Goal: Communication & Community: Share content

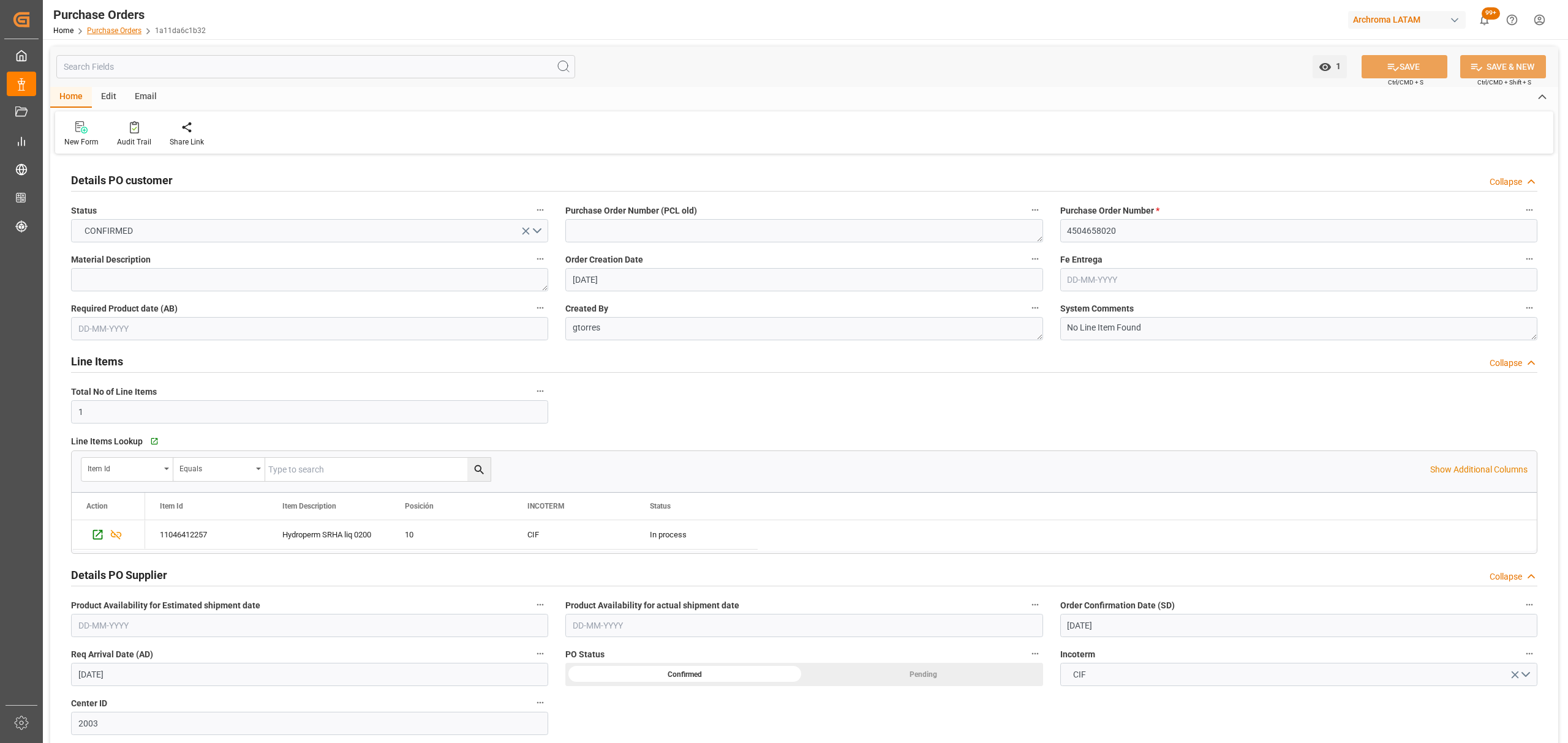
click at [134, 27] on link "Purchase Orders" at bounding box center [114, 30] width 55 height 8
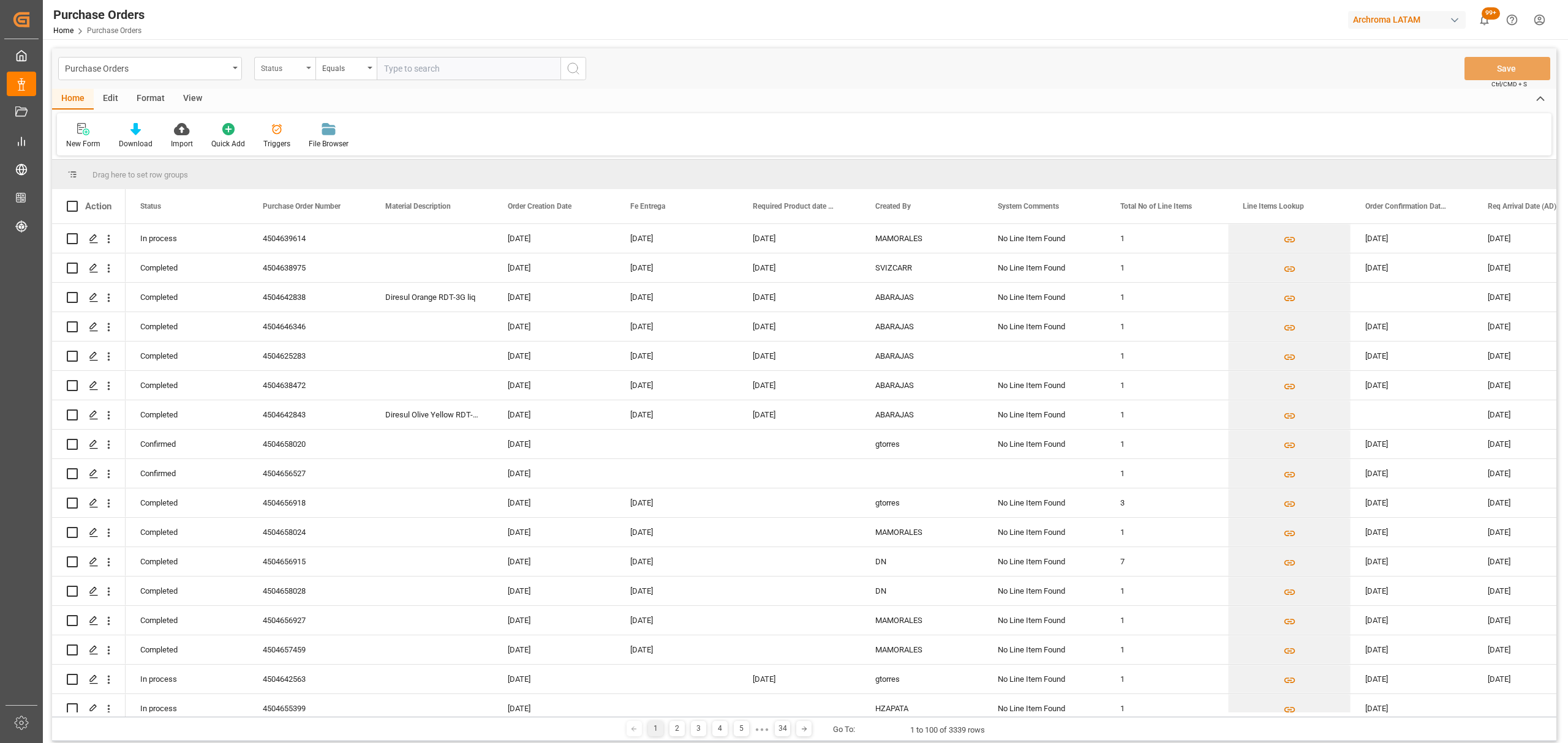
click at [286, 64] on div "Status" at bounding box center [281, 67] width 41 height 14
click at [302, 149] on div "Purchase Order Number" at bounding box center [346, 150] width 182 height 25
click at [349, 59] on div "Equals" at bounding box center [346, 68] width 61 height 24
click at [390, 147] on div "Fuzzy search" at bounding box center [407, 150] width 182 height 25
click at [430, 62] on input "text" at bounding box center [468, 68] width 183 height 24
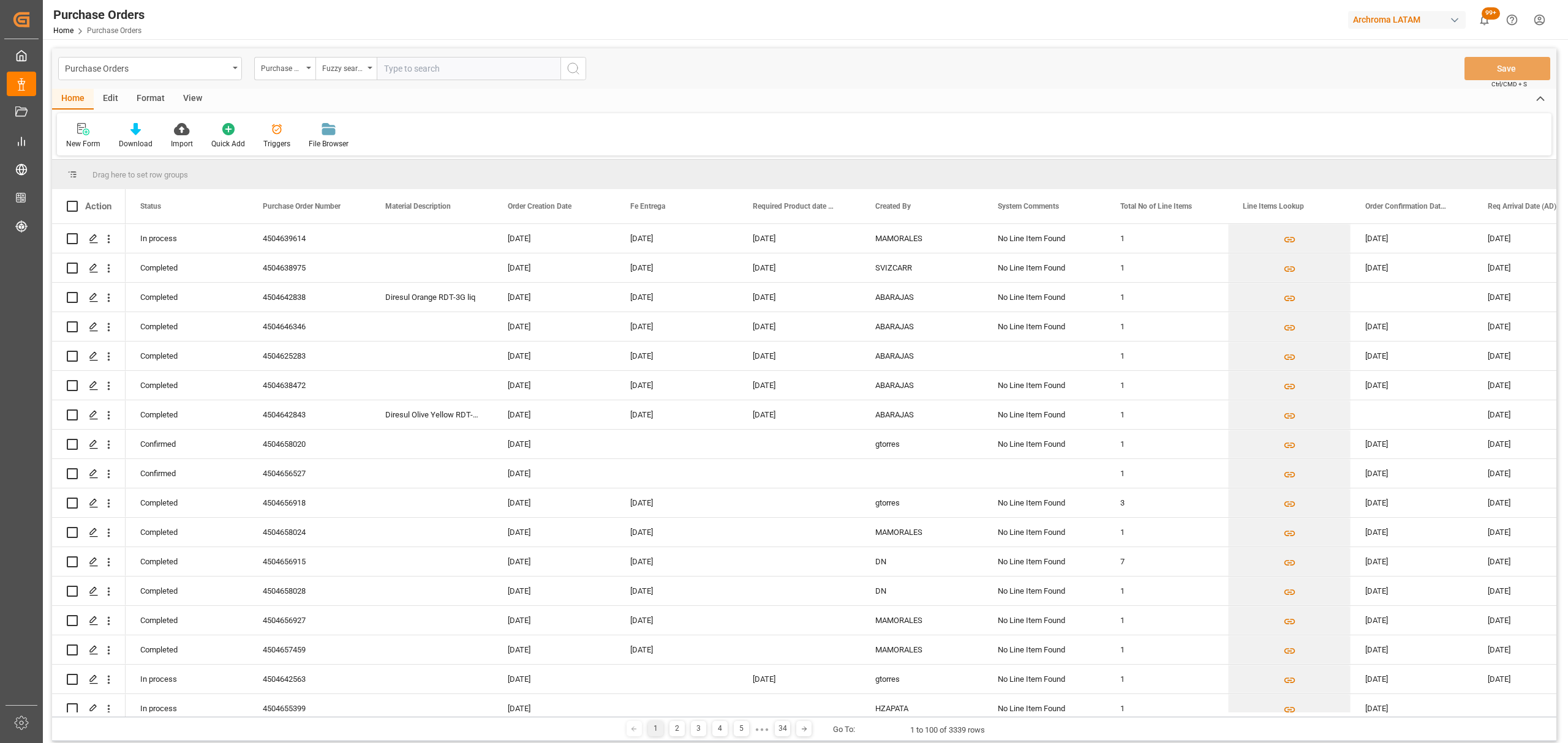
paste input "4504621167"
type input "4504621167"
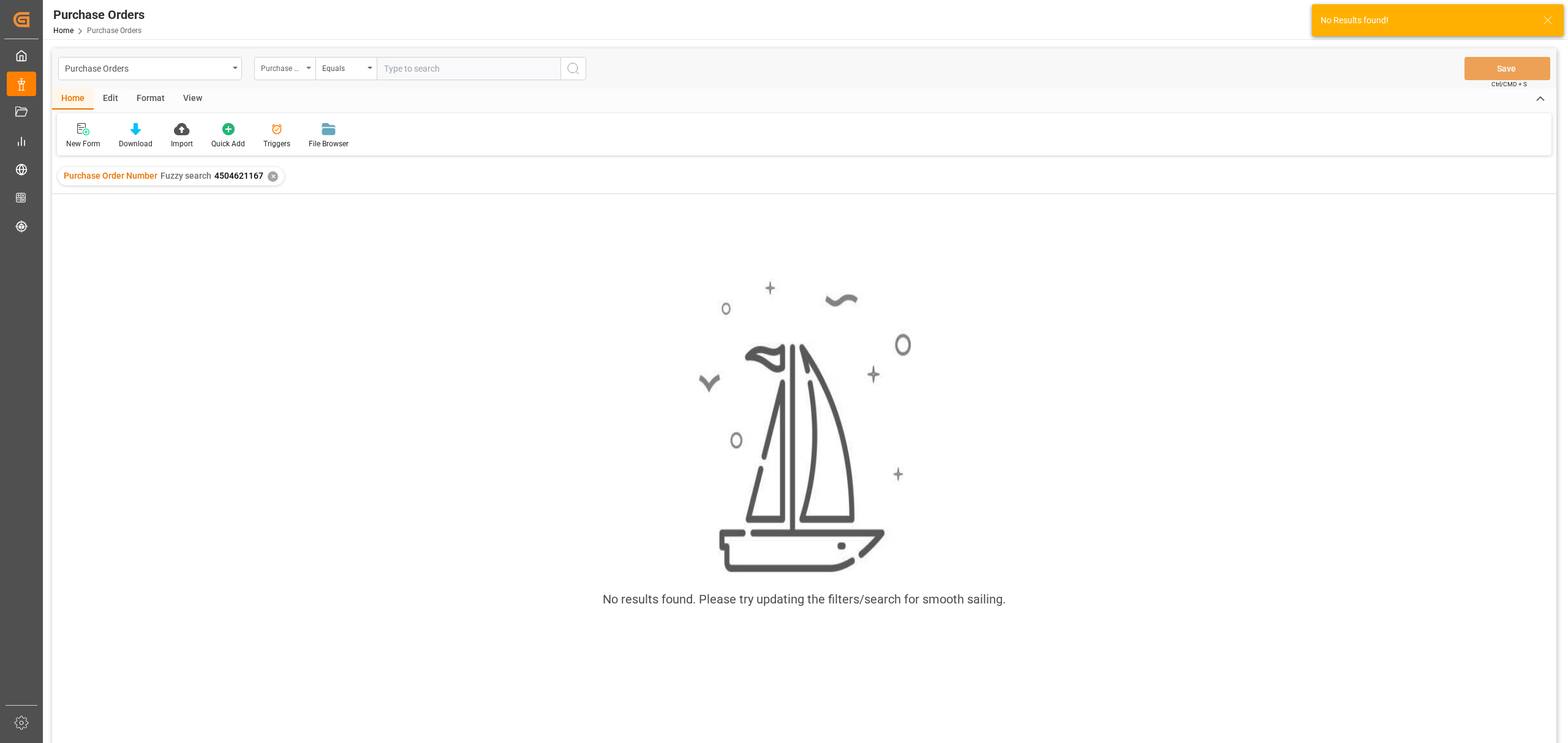
click at [294, 65] on div "Purchase Order Number" at bounding box center [281, 67] width 41 height 14
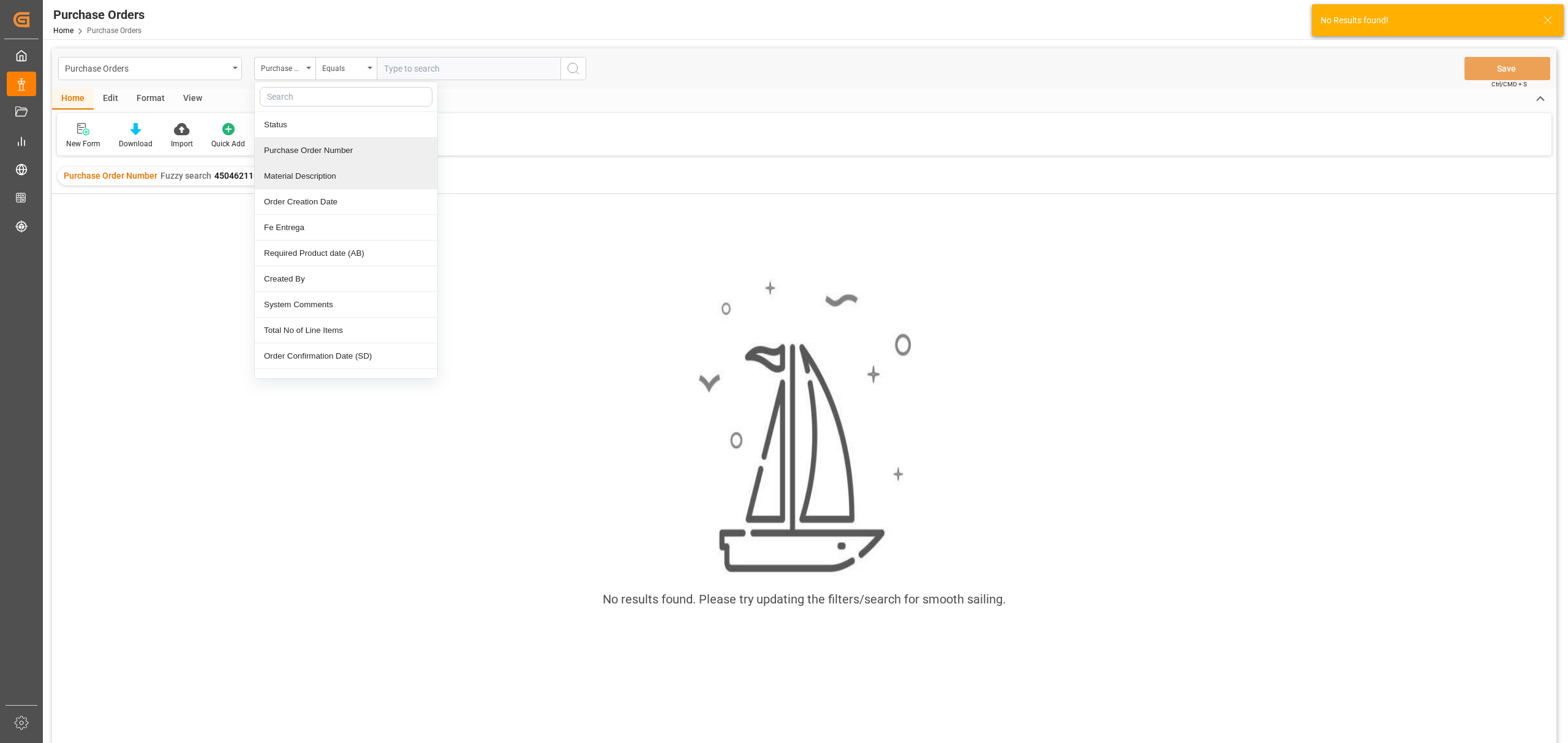
click at [334, 148] on div "Purchase Order Number" at bounding box center [346, 150] width 182 height 25
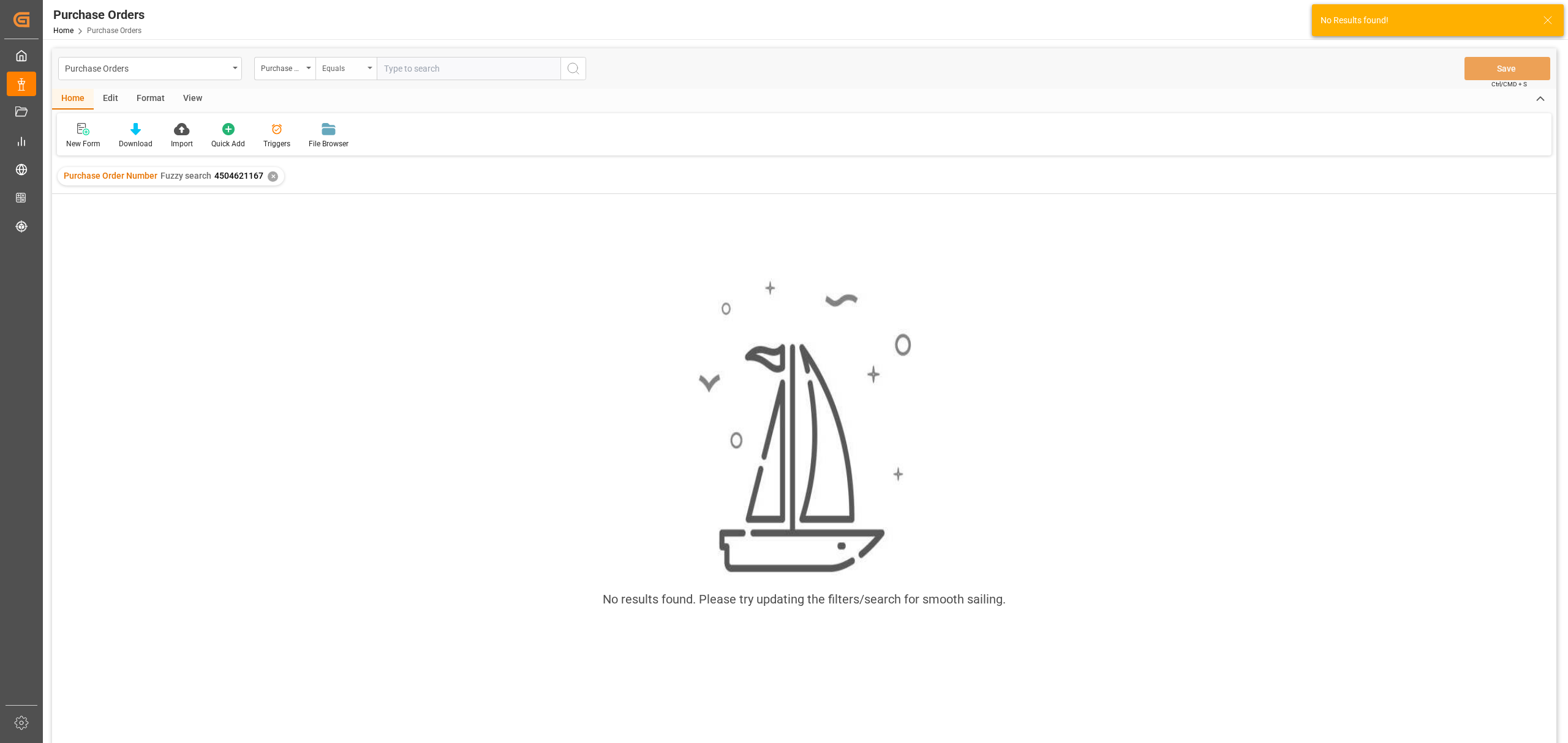
click at [359, 68] on div "Equals" at bounding box center [342, 67] width 41 height 14
click at [366, 149] on div "Fuzzy search" at bounding box center [407, 150] width 182 height 25
click at [424, 68] on input "text" at bounding box center [468, 68] width 183 height 24
paste input "4504621167"
type input "4504621167"
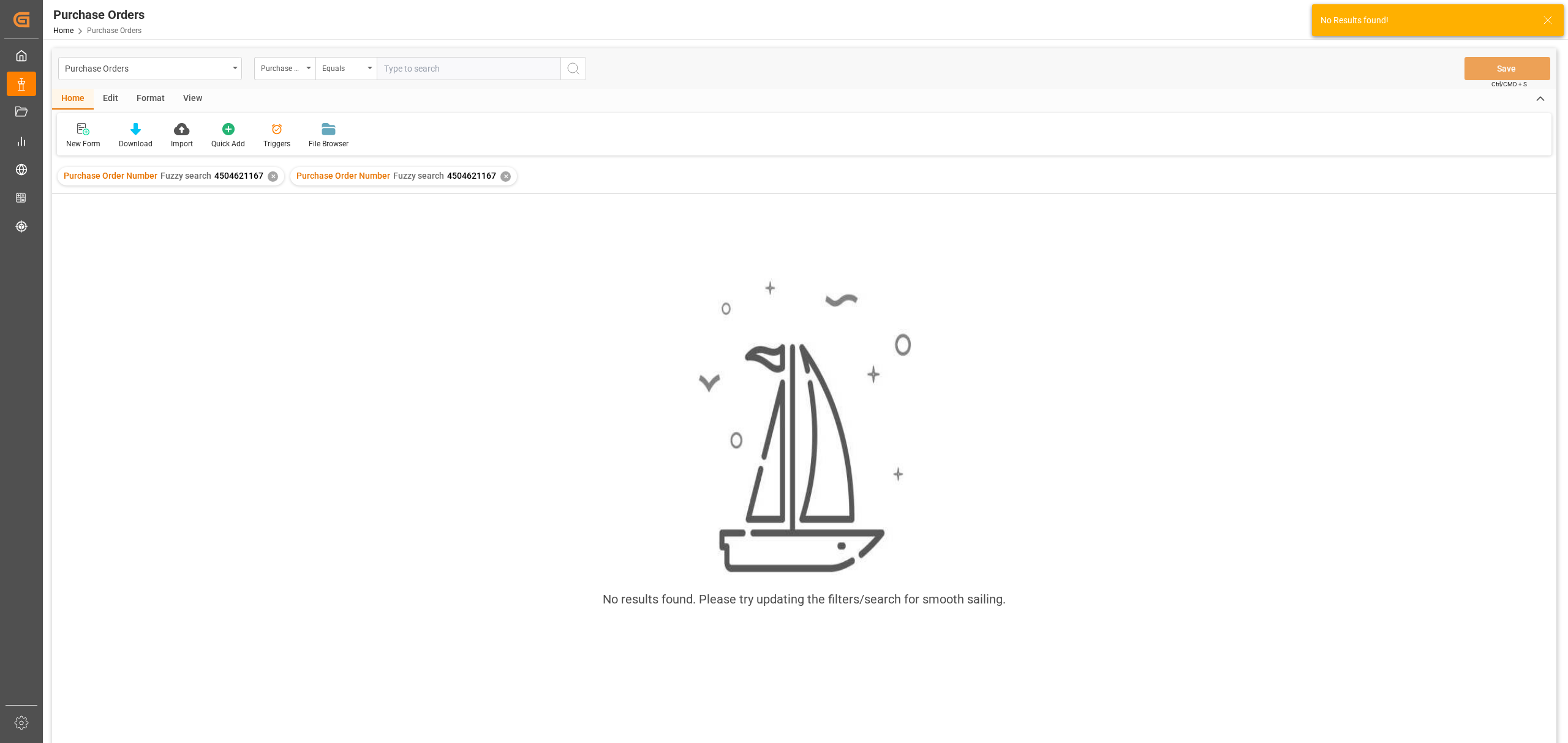
click at [275, 183] on div "Purchase Order Number Fuzzy search 4504621167 ✕" at bounding box center [171, 176] width 226 height 19
click at [273, 179] on div "✕" at bounding box center [273, 176] width 10 height 10
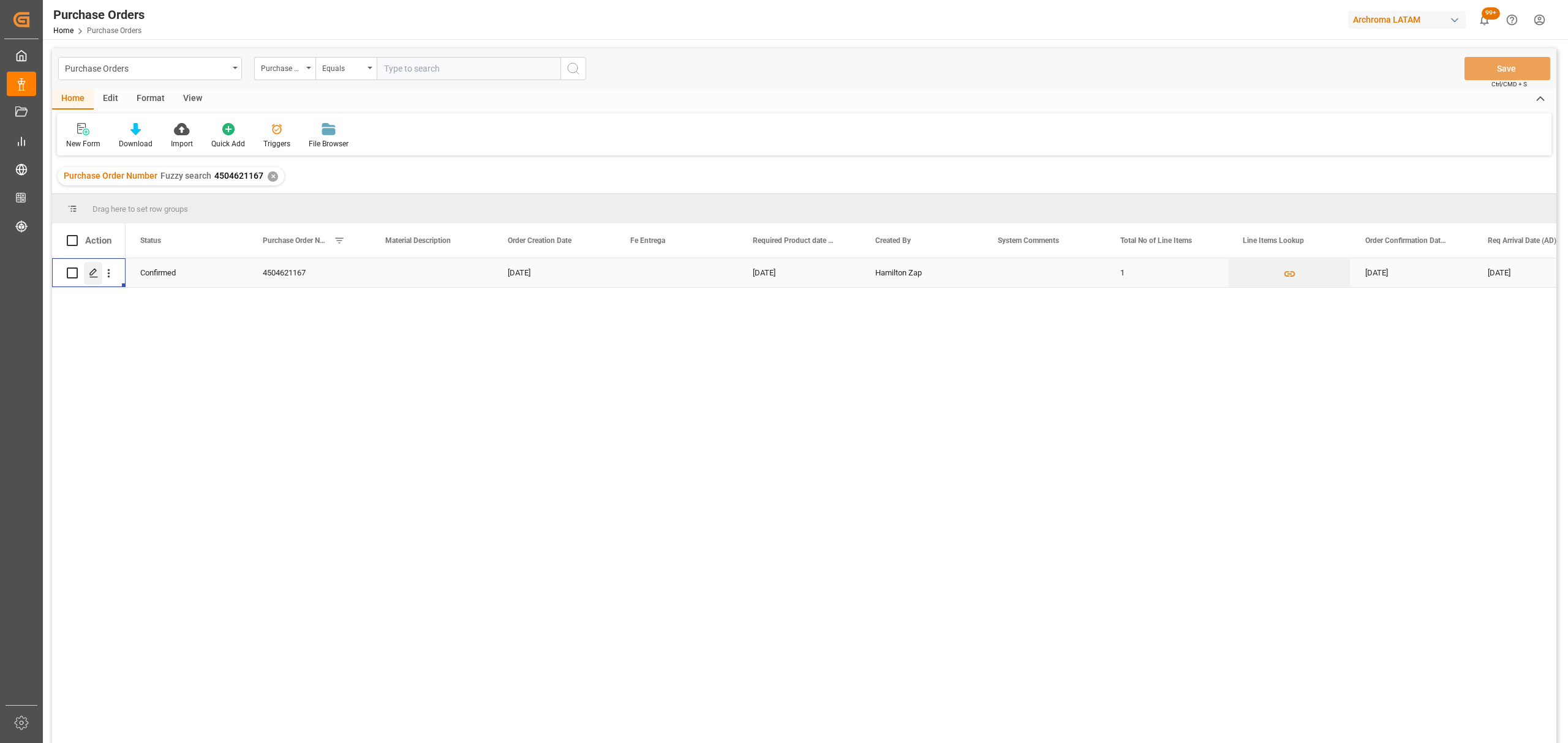
click at [95, 275] on icon "Press SPACE to select this row." at bounding box center [94, 273] width 10 height 10
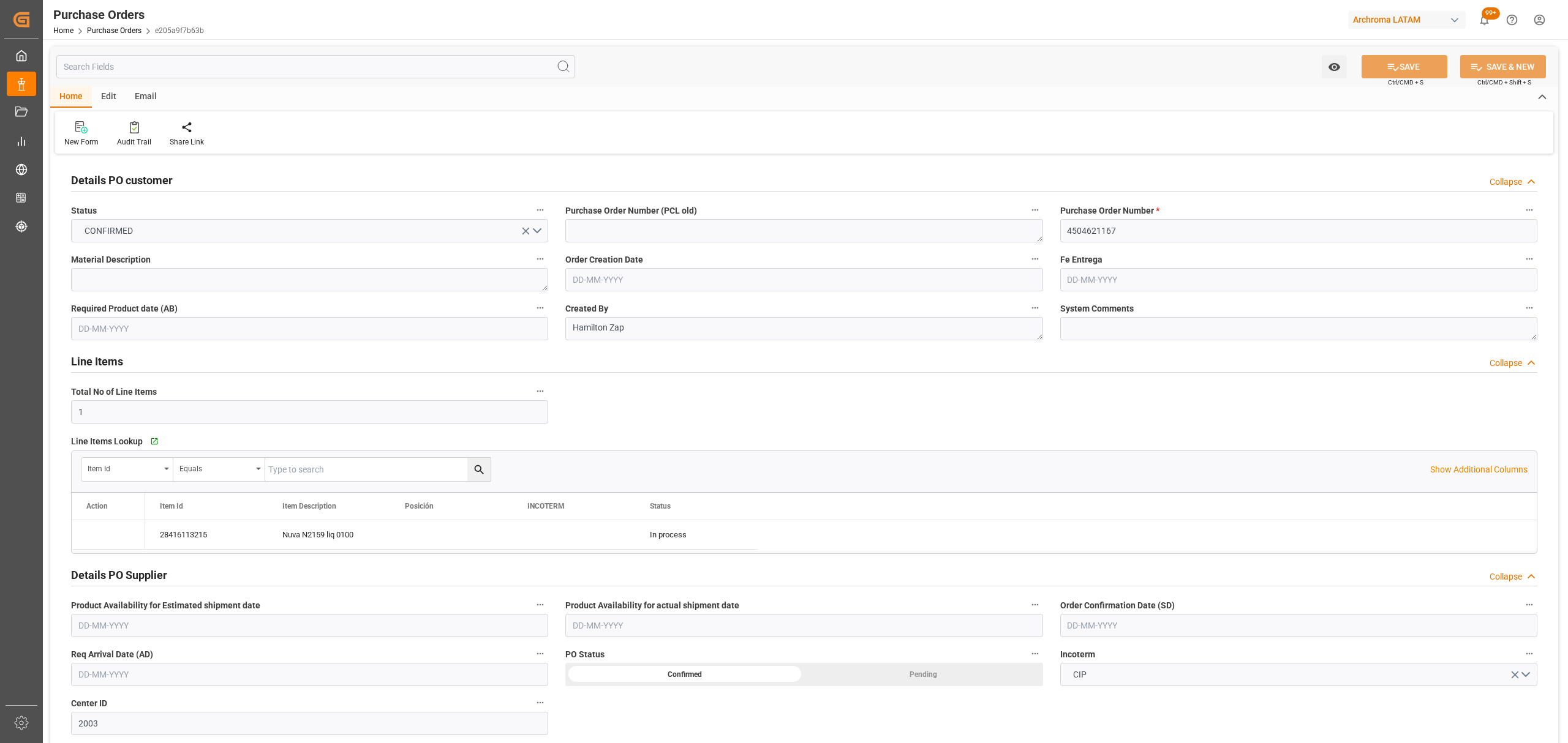
type input "[DATE]"
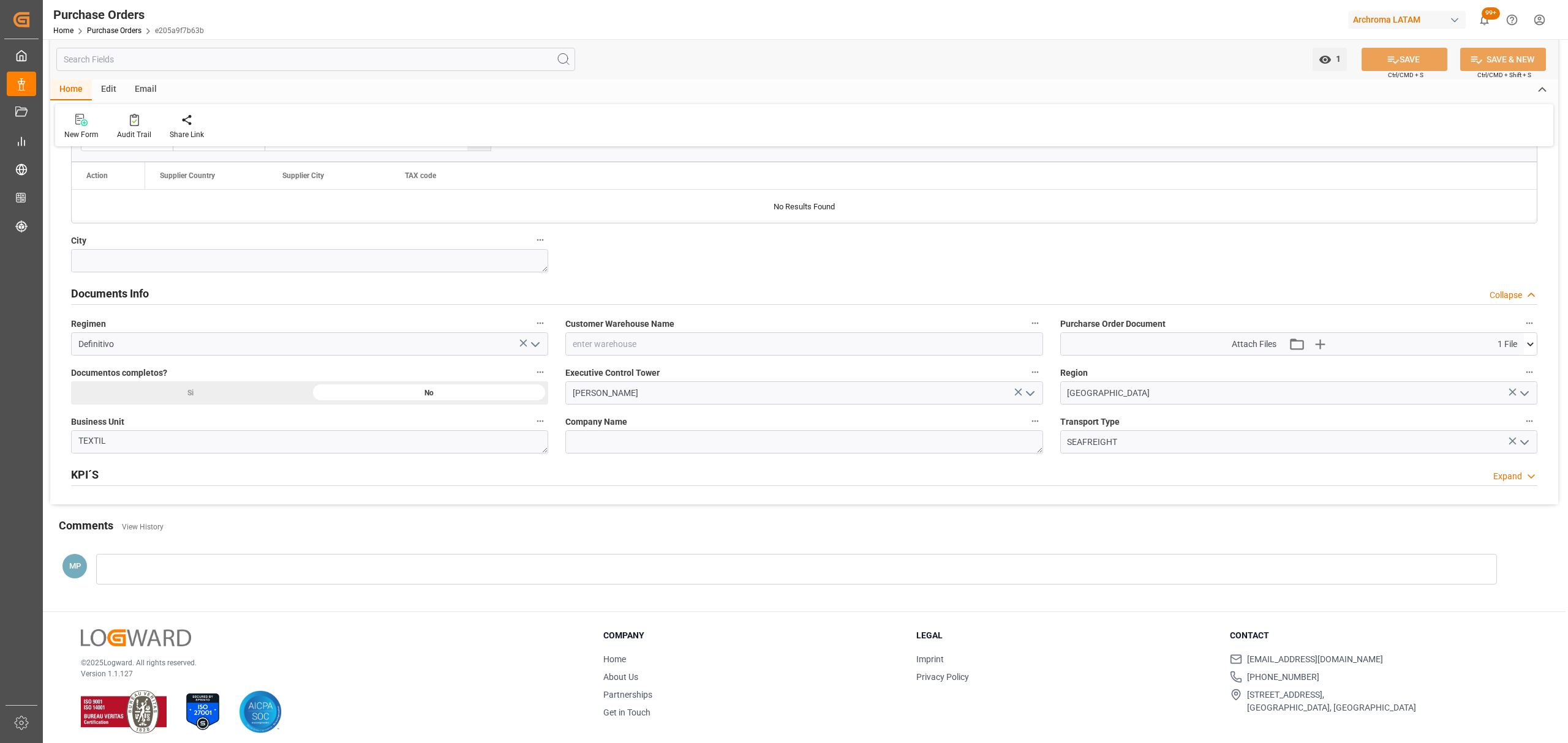
scroll to position [735, 0]
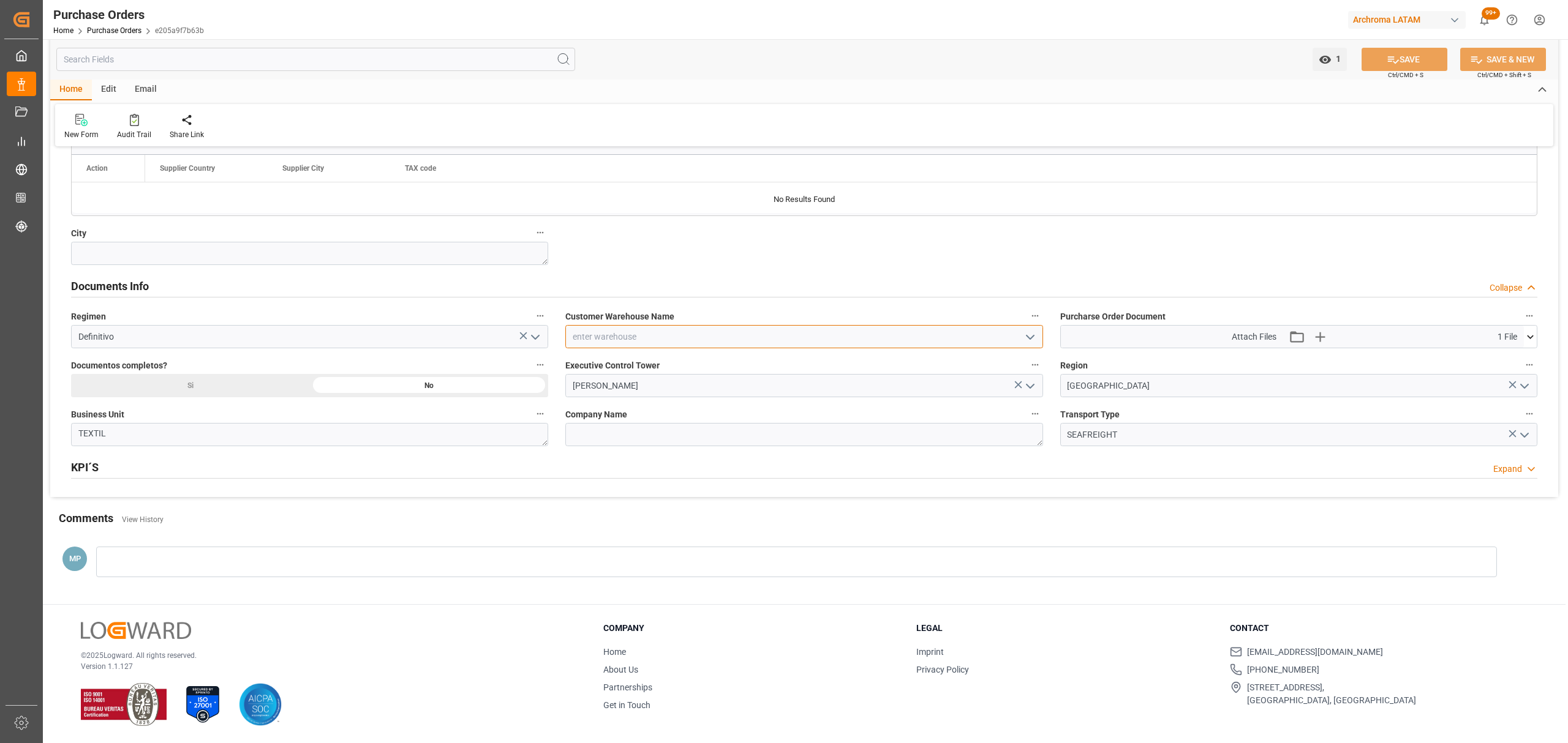
click at [1014, 331] on input at bounding box center [803, 337] width 477 height 24
click at [1034, 335] on icon "open menu" at bounding box center [1029, 337] width 14 height 14
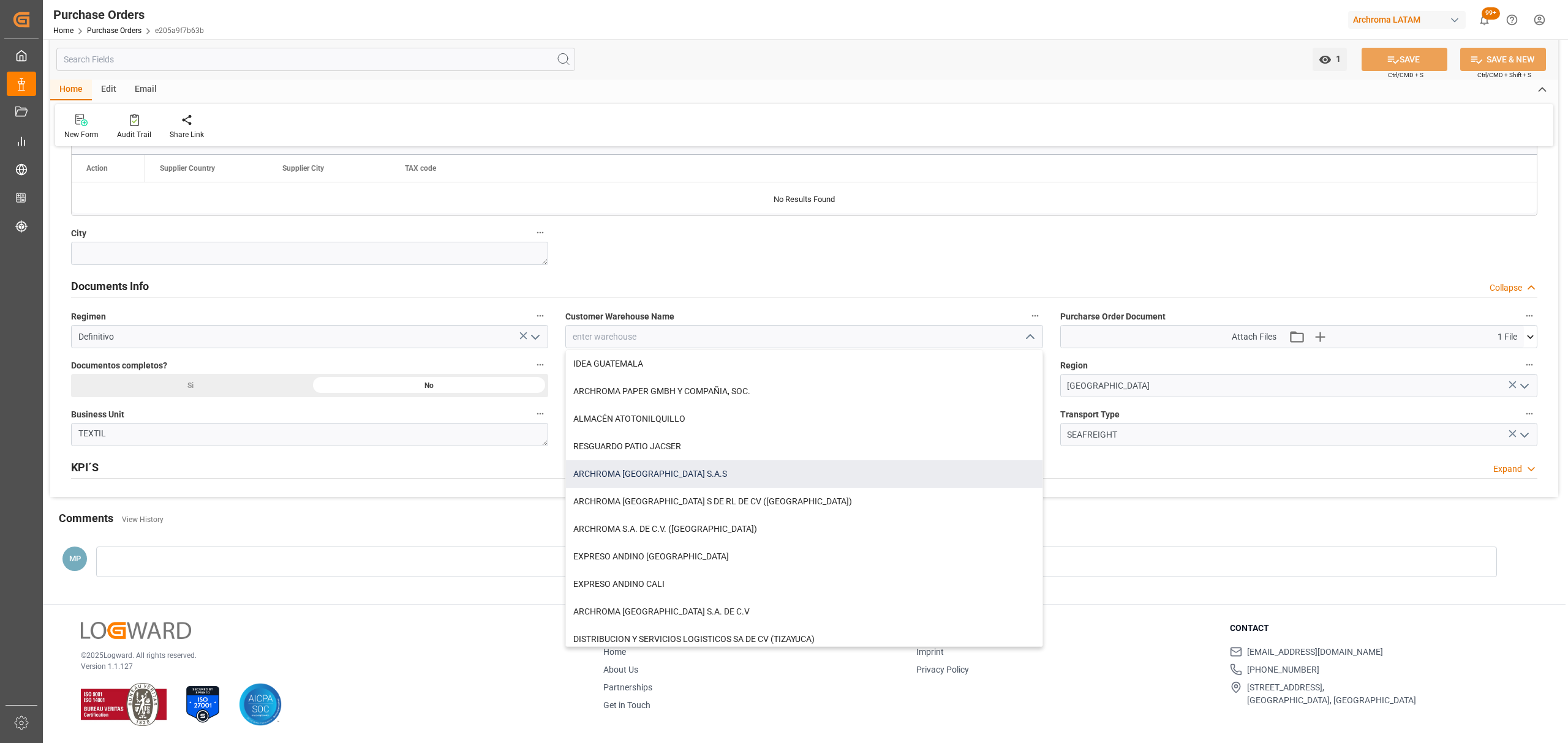
click at [709, 482] on div "ARCHROMA [GEOGRAPHIC_DATA] S.A.S" at bounding box center [803, 474] width 476 height 28
type input "ARCHROMA [GEOGRAPHIC_DATA] S.A.S"
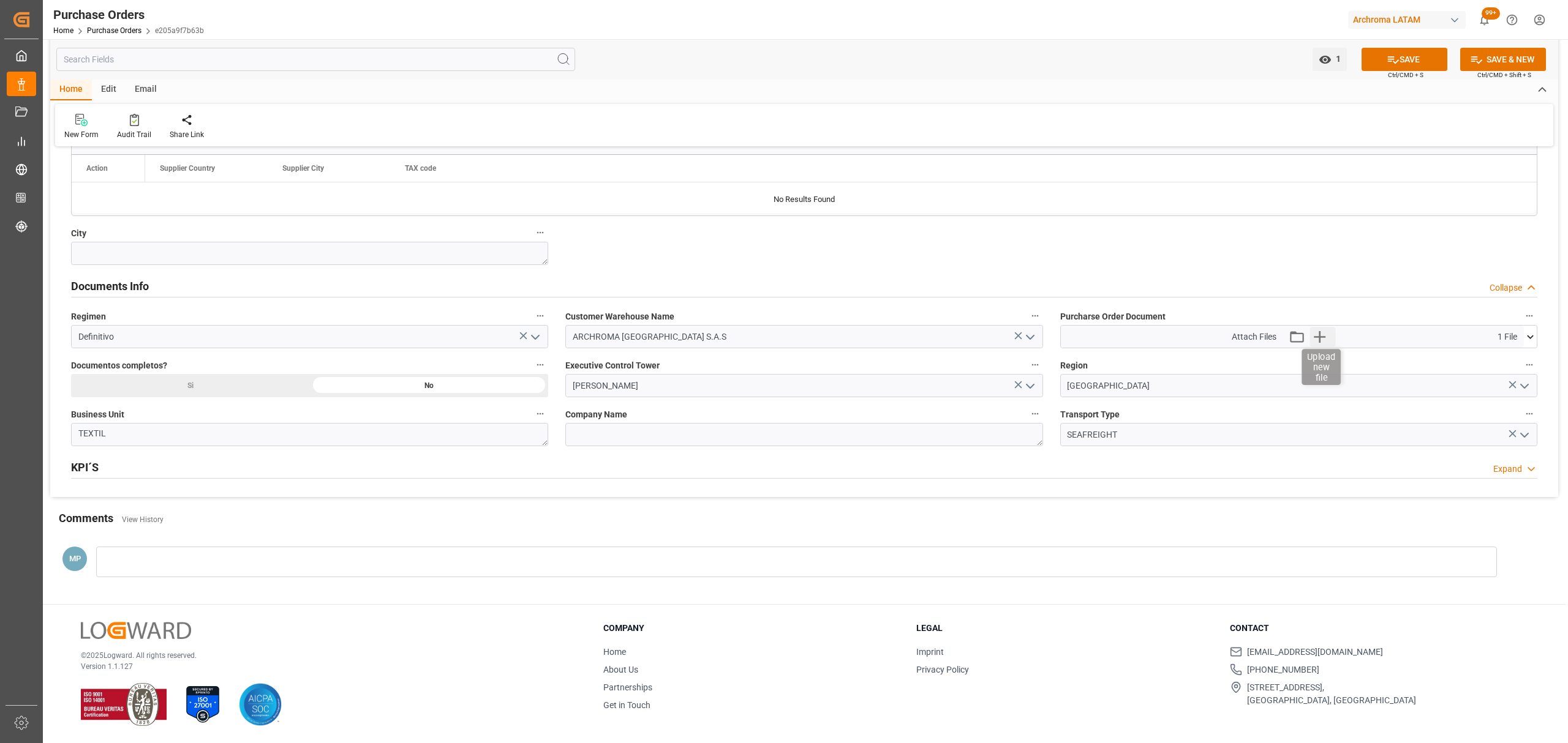
click at [1316, 341] on icon "button" at bounding box center [1319, 336] width 19 height 19
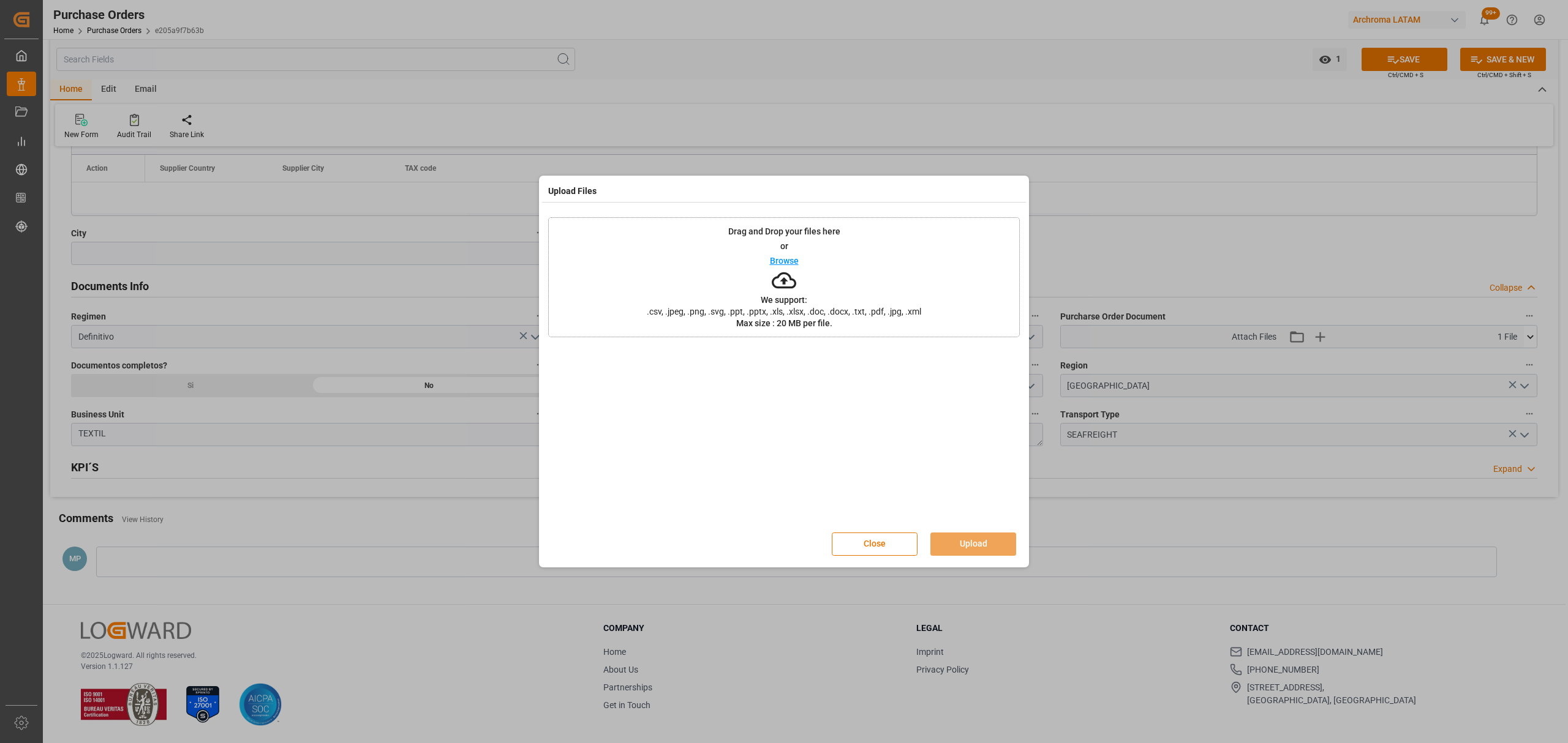
click at [807, 261] on div "Drag and Drop your files here or Browse We support: .csv, .jpeg, .png, .svg, .p…" at bounding box center [784, 277] width 471 height 120
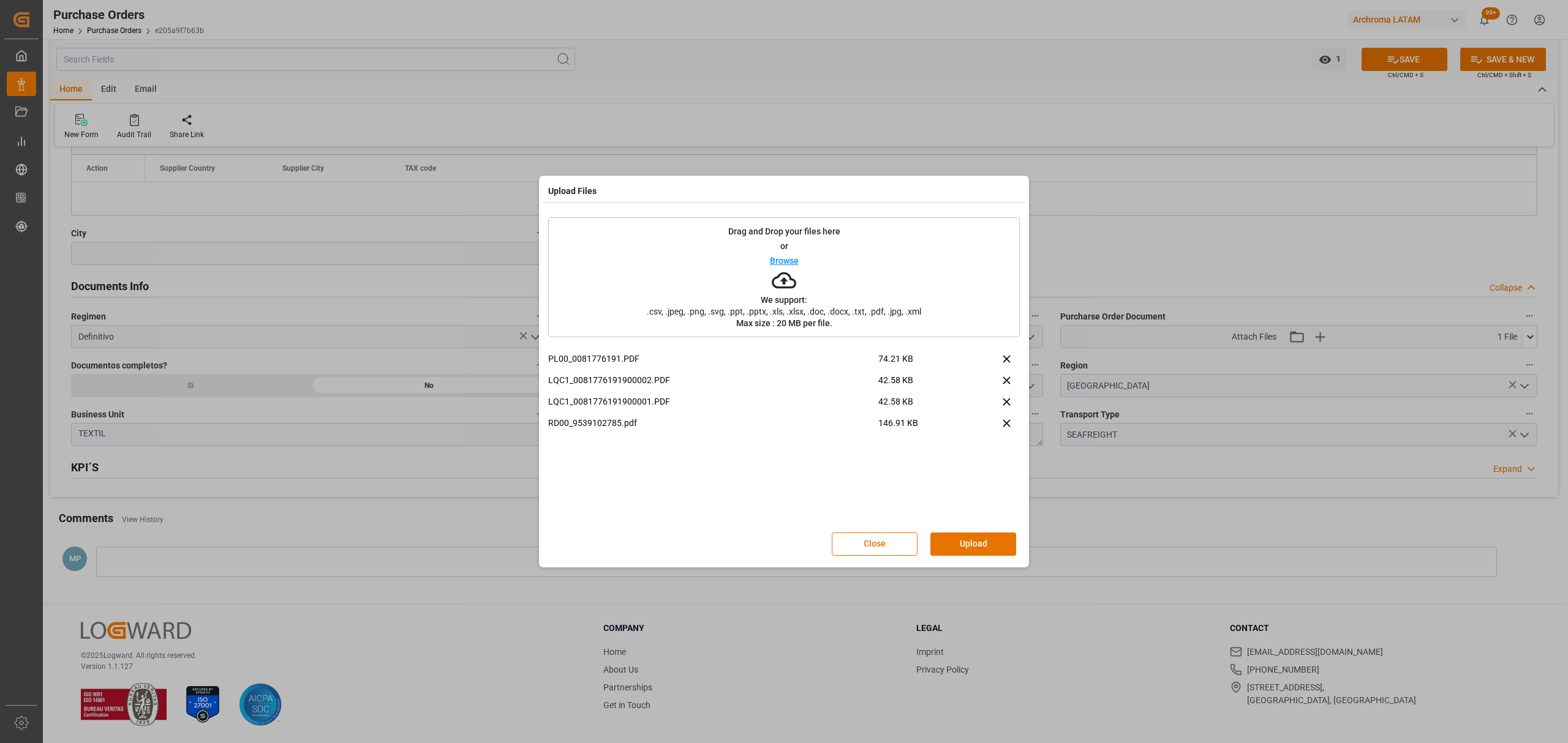
click at [983, 556] on div "Close Upload" at bounding box center [784, 544] width 471 height 41
click at [983, 546] on button "Upload" at bounding box center [972, 545] width 85 height 24
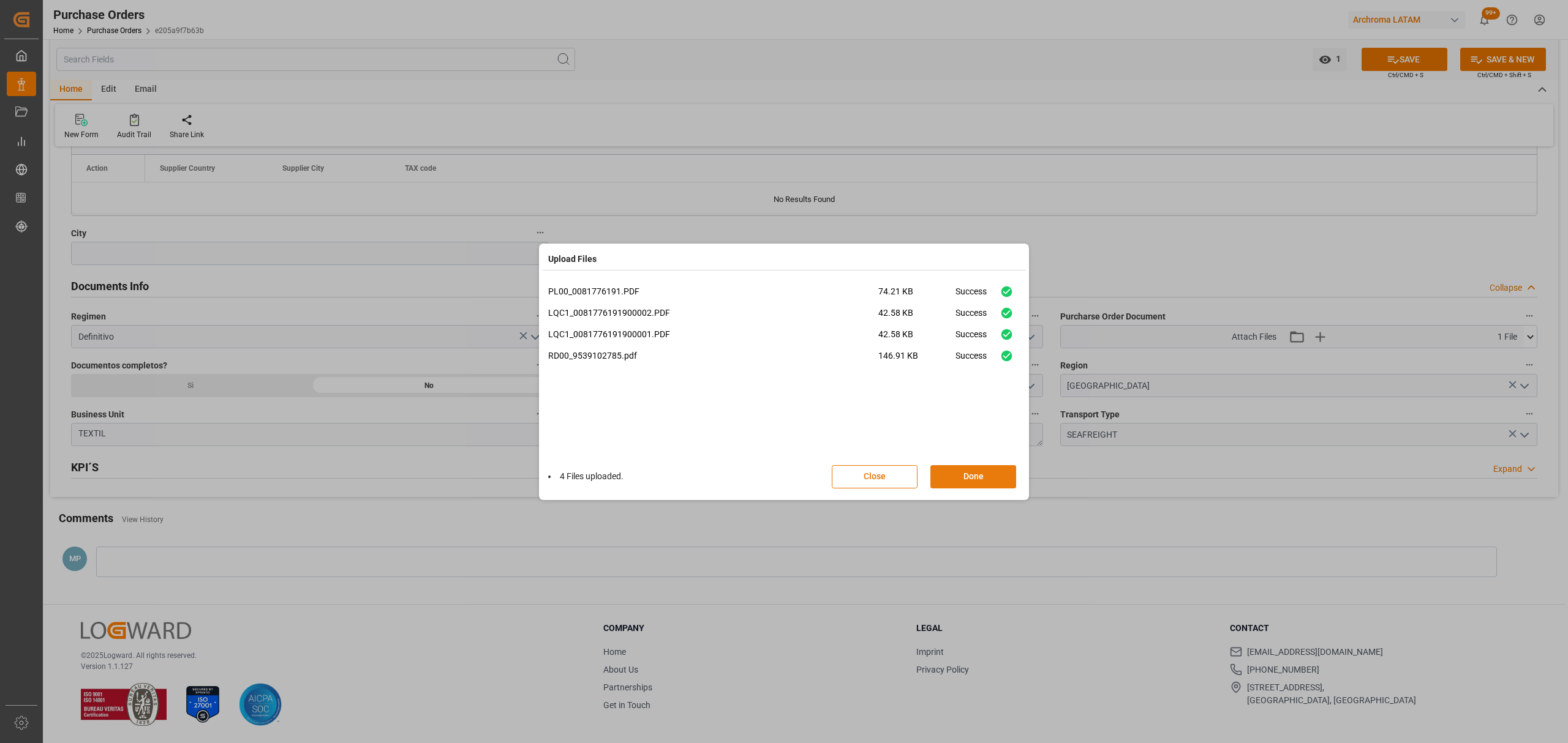
click at [980, 479] on button "Done" at bounding box center [972, 477] width 85 height 24
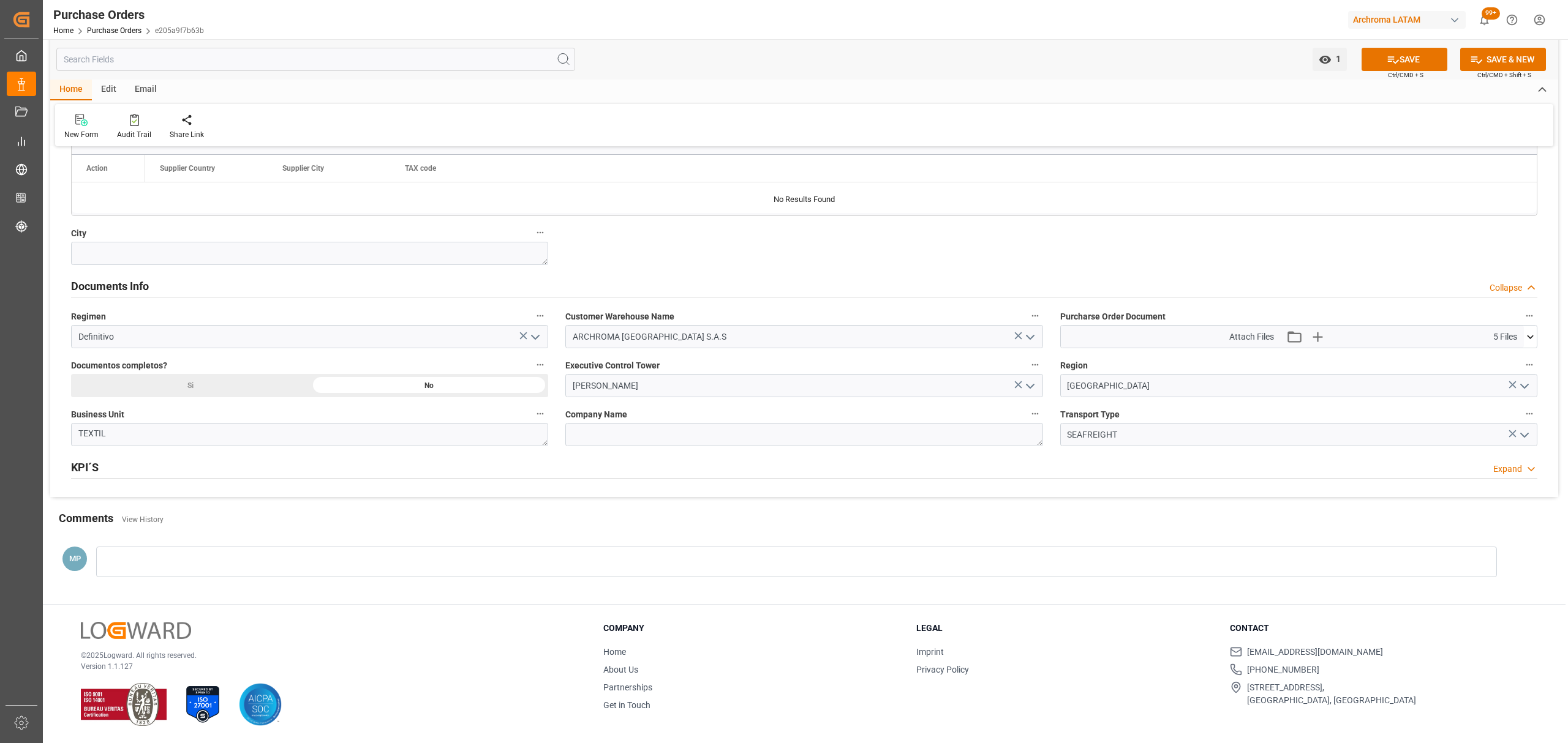
click at [260, 388] on div "Si" at bounding box center [190, 386] width 239 height 24
click at [126, 557] on div at bounding box center [797, 561] width 1401 height 30
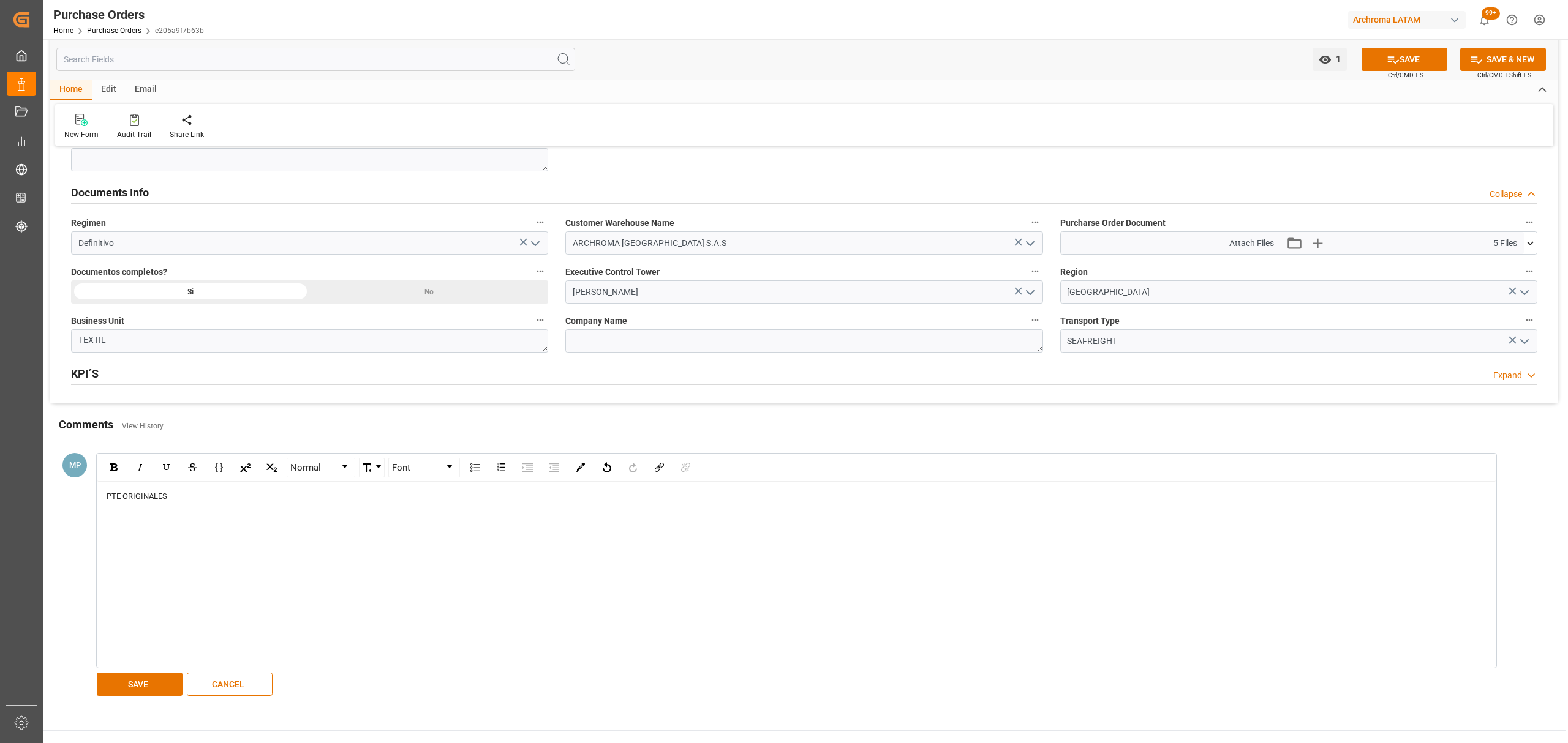
scroll to position [957, 0]
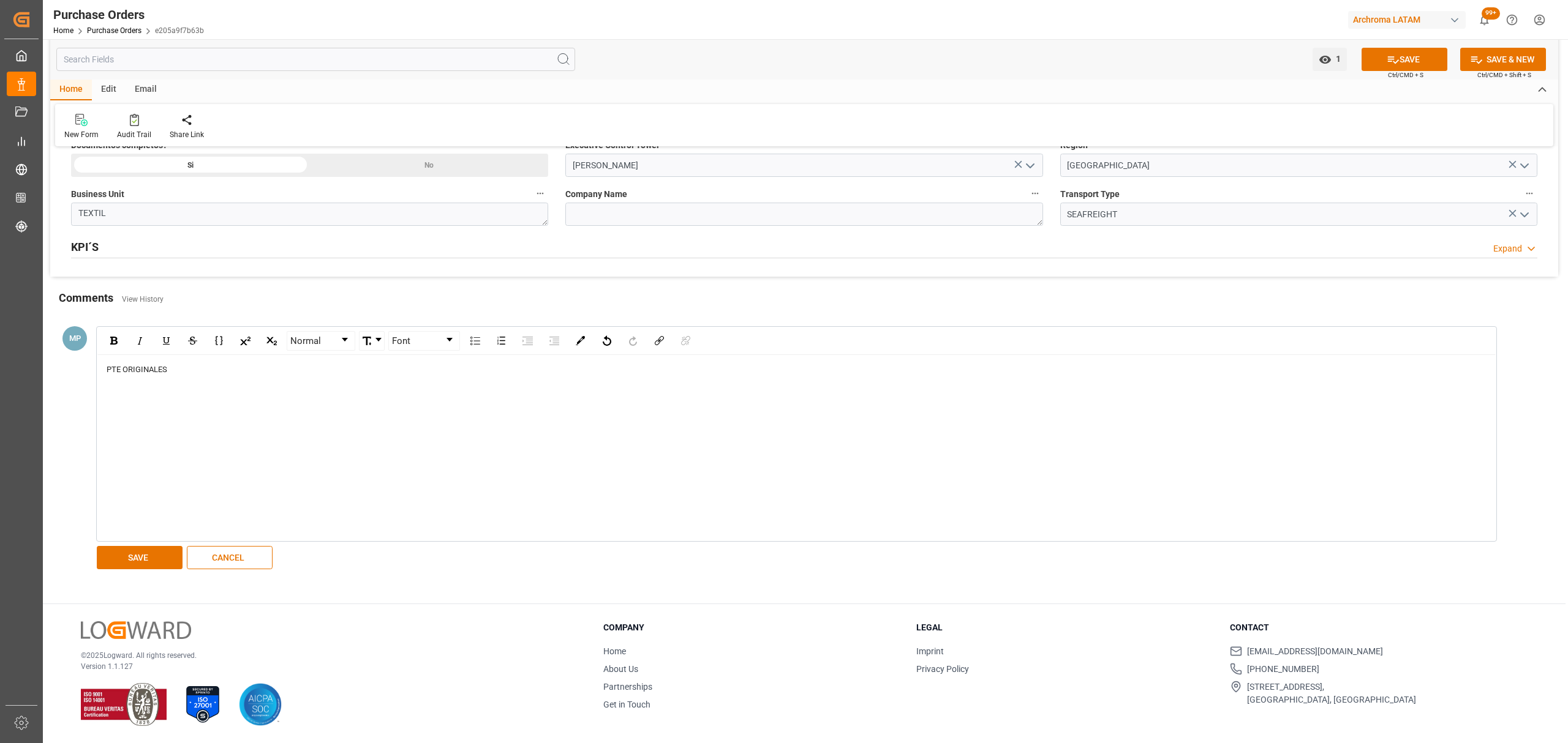
click at [152, 542] on div "Normal Font PTE ORIGINALES SAVE CANCEL" at bounding box center [791, 448] width 1401 height 251
click at [148, 561] on button "SAVE" at bounding box center [139, 558] width 85 height 24
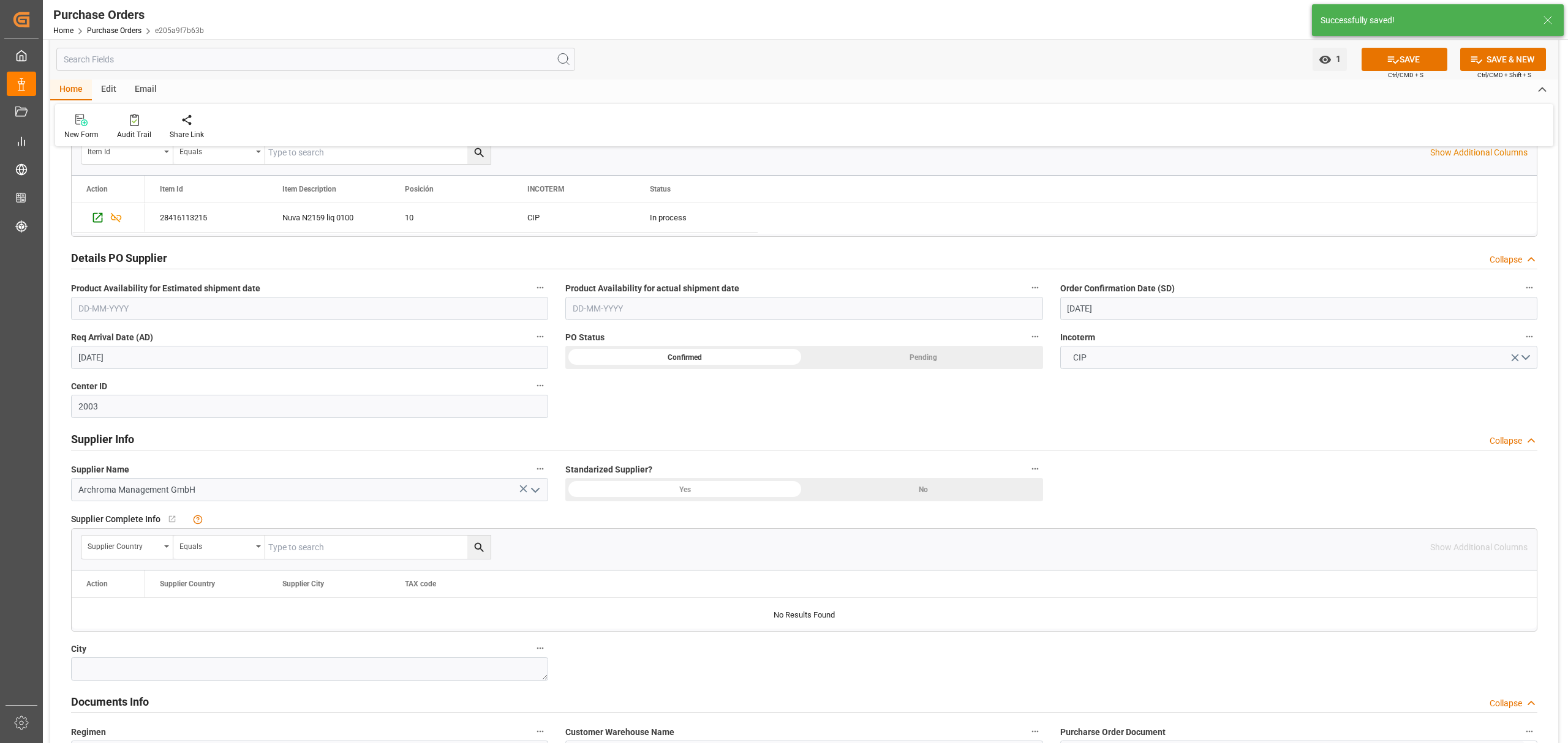
scroll to position [386, 0]
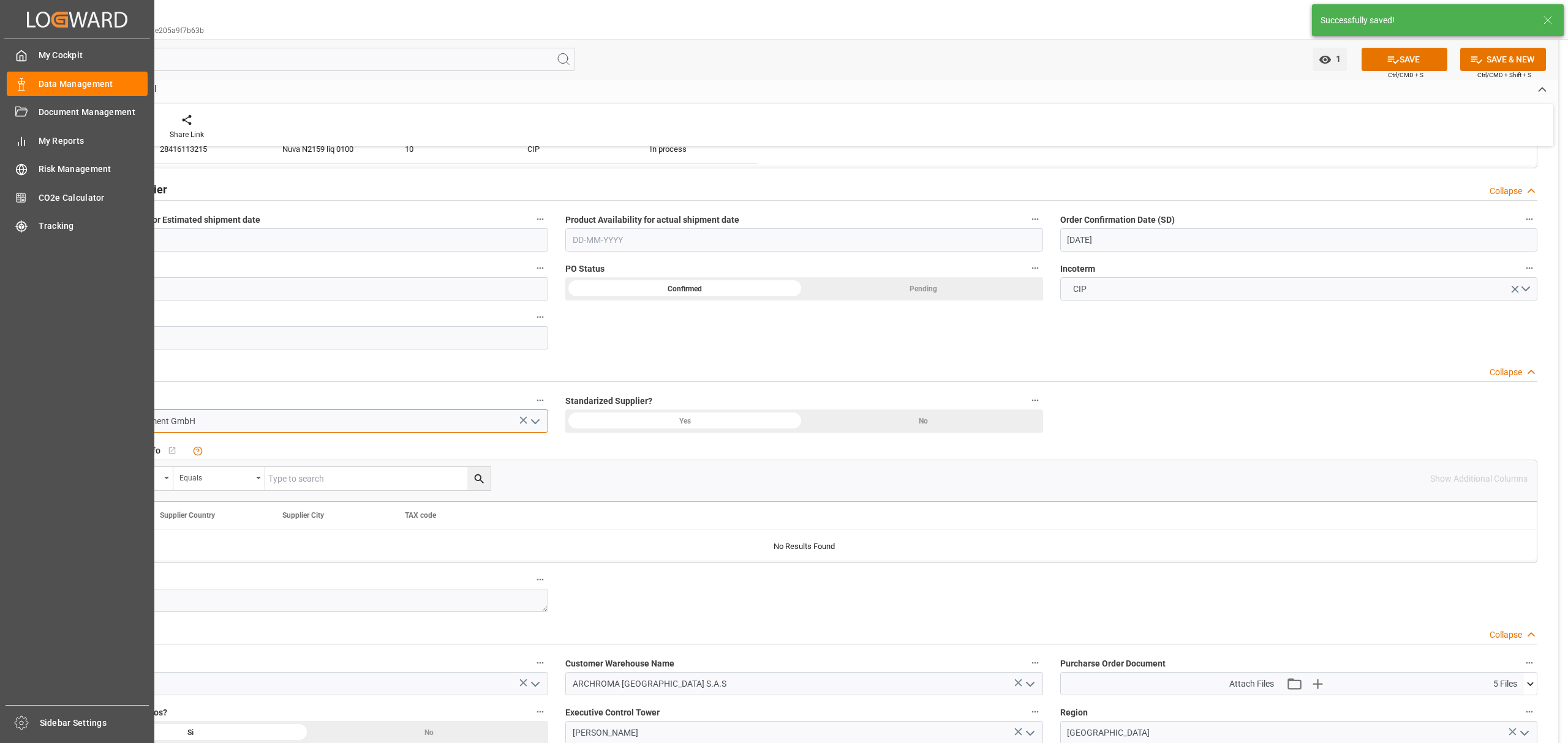
drag, startPoint x: 256, startPoint y: 421, endPoint x: 8, endPoint y: 424, distance: 248.0
click at [8, 424] on div "Created by potrace 1.15, written by [PERSON_NAME] [DATE]-[DATE] Created by potr…" at bounding box center [784, 372] width 1568 height 743
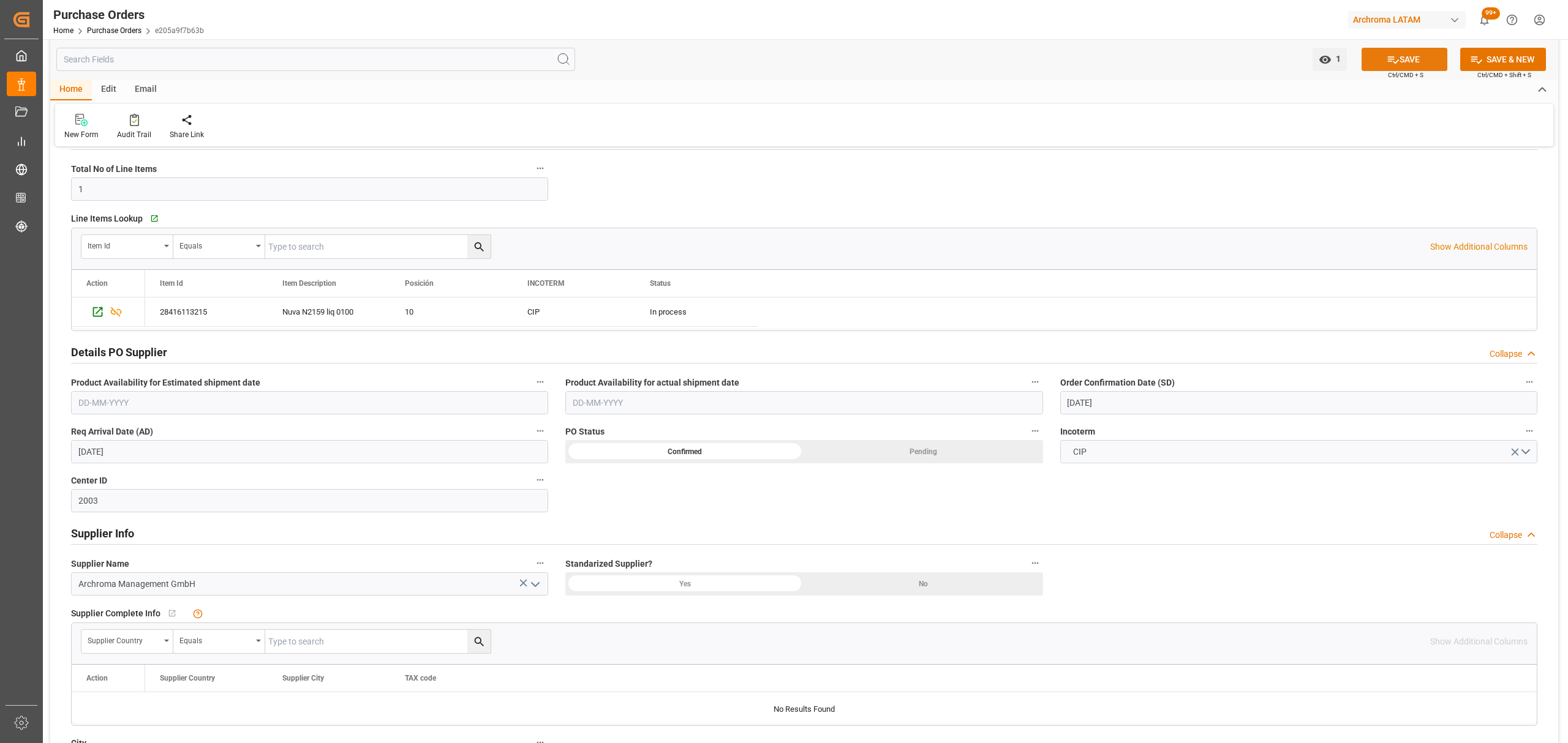
click at [1398, 62] on button "SAVE" at bounding box center [1403, 60] width 85 height 24
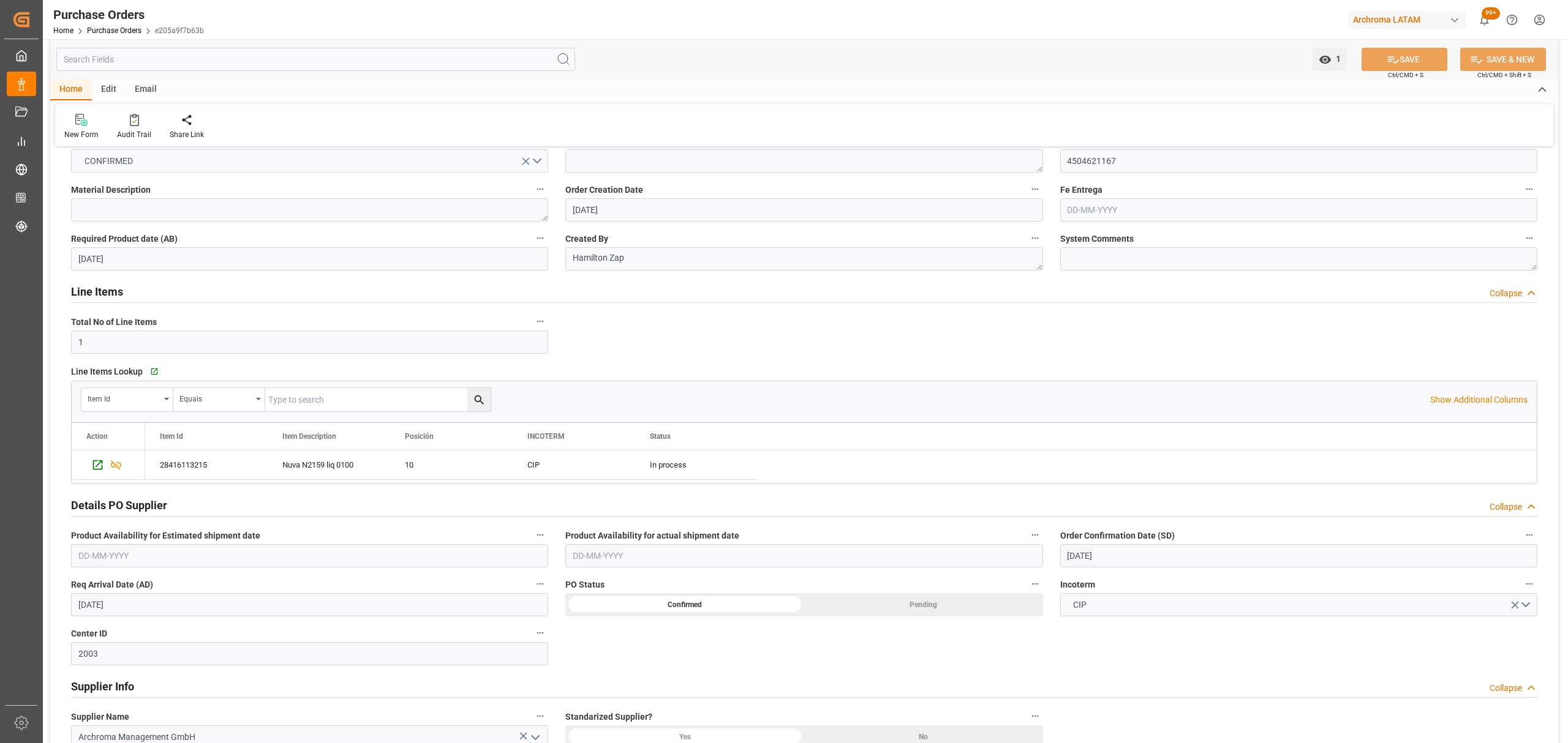
scroll to position [0, 0]
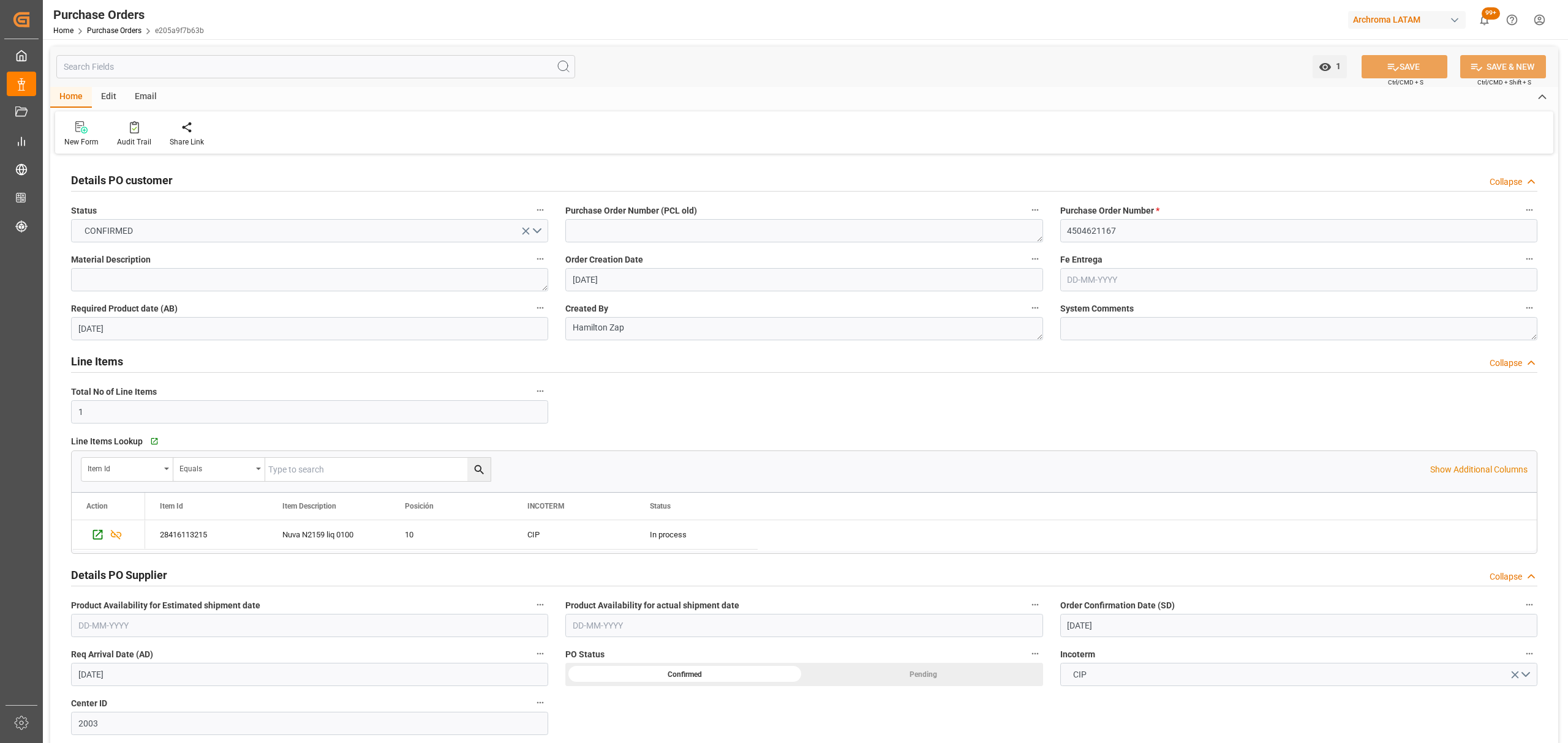
click at [145, 96] on div "Email" at bounding box center [146, 97] width 41 height 21
click at [82, 138] on div "Send Email" at bounding box center [83, 142] width 37 height 11
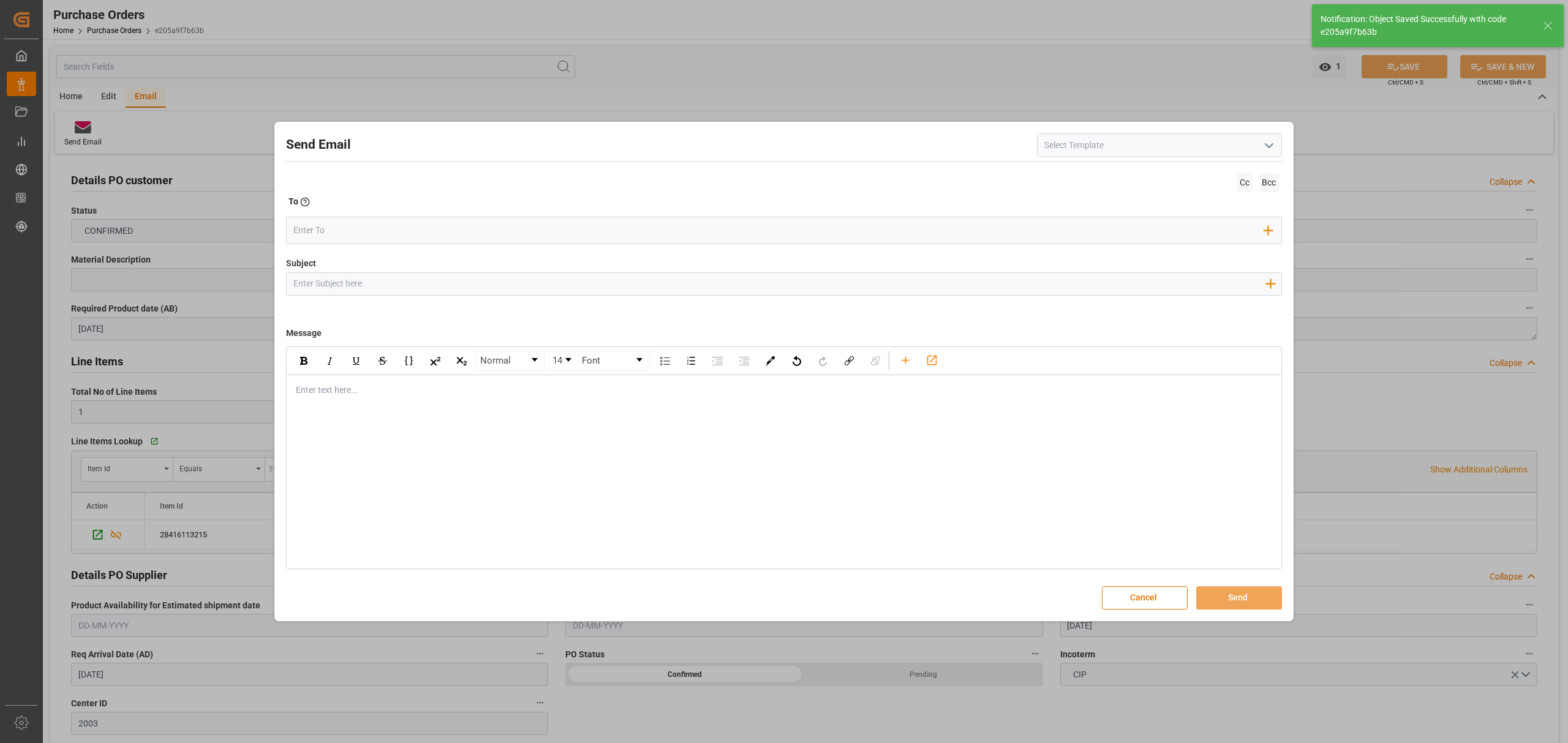
click at [526, 286] on input "Subject" at bounding box center [778, 283] width 984 height 21
click at [1277, 288] on icon "button" at bounding box center [1270, 283] width 19 height 19
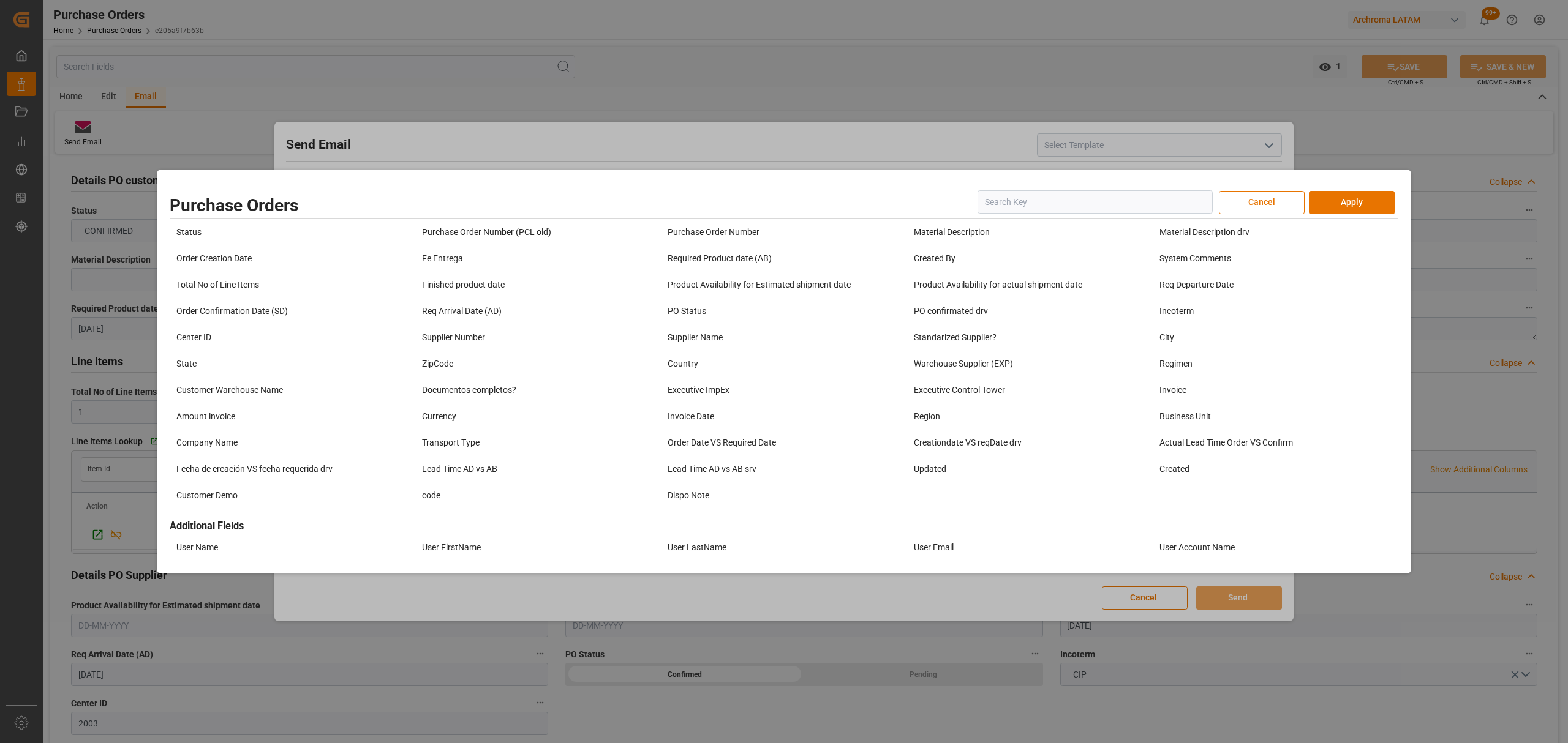
click at [749, 222] on div "Purchase Order Number" at bounding box center [762, 232] width 197 height 20
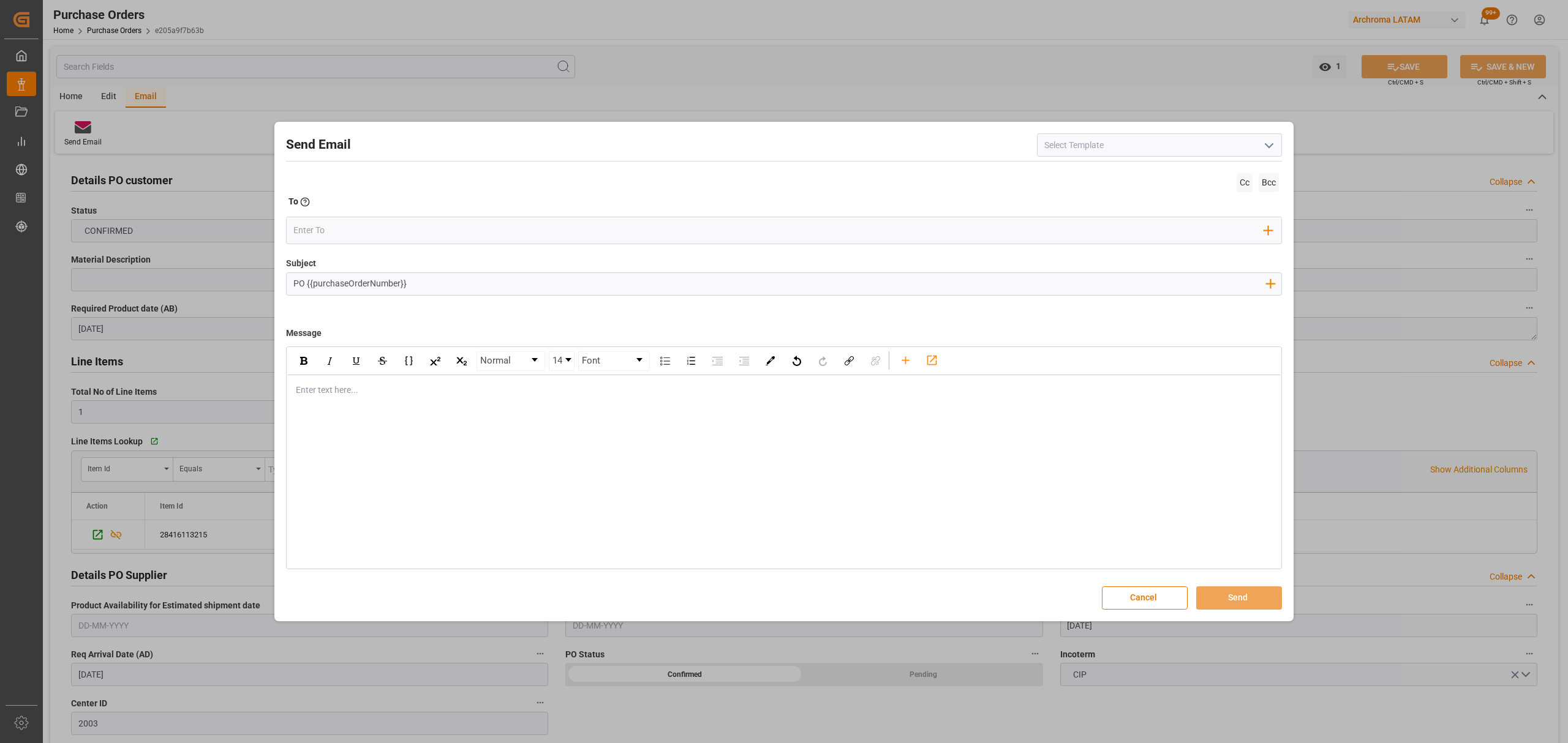
click at [527, 289] on input "PO {{purchaseOrderNumber}}" at bounding box center [778, 283] width 984 height 21
type input "PO {{purchaseOrderNumber}} //TE//DOCUMENTOS//ARCHROMA MANAGEMENT//ARCHROMA [GEO…"
click at [407, 400] on div "Enter text here..." at bounding box center [784, 390] width 994 height 30
click at [389, 403] on div "Enter text here..." at bounding box center [784, 390] width 994 height 30
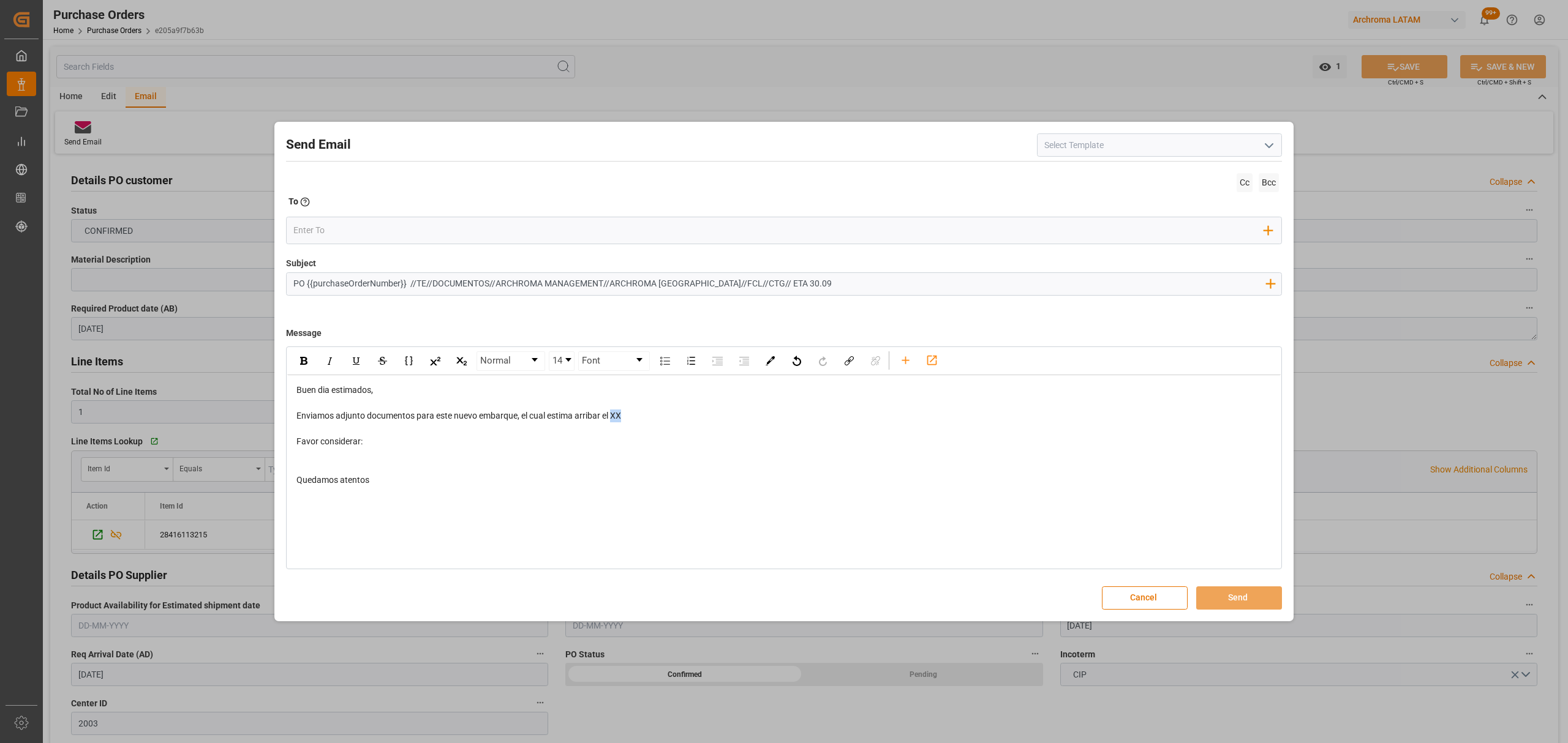
drag, startPoint x: 632, startPoint y: 417, endPoint x: 612, endPoint y: 417, distance: 20.0
click at [612, 417] on div "Enviamos adjunto documentos para este nuevo embarque, el cual estima arribar el…" at bounding box center [784, 415] width 976 height 13
click at [336, 448] on div "Buen dia estimados, Enviamos adjunto documentos para este nuevo embarque, el cu…" at bounding box center [784, 435] width 976 height 103
click at [315, 454] on div "rdw-editor" at bounding box center [784, 454] width 976 height 13
click at [308, 459] on div "rdw-editor" at bounding box center [784, 454] width 976 height 13
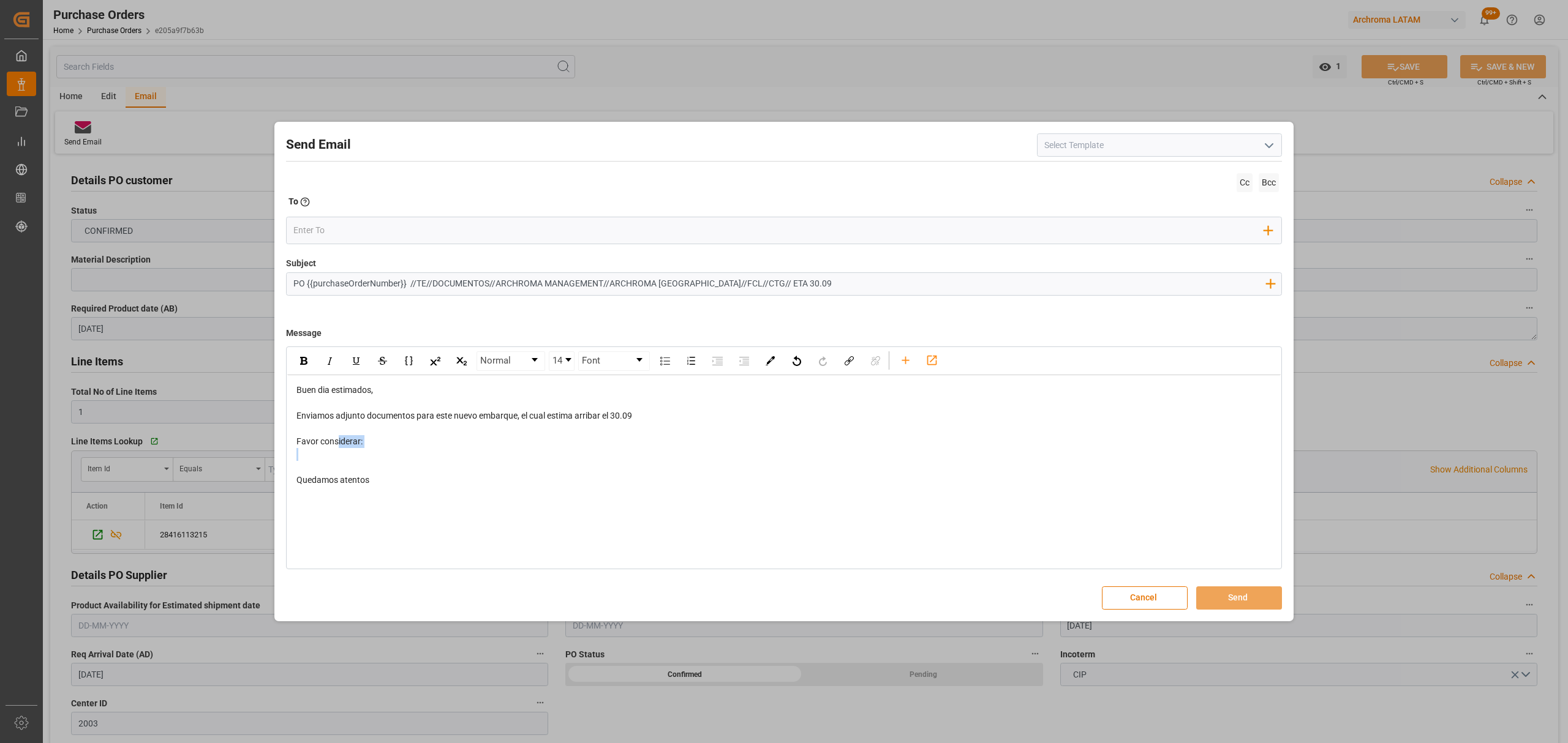
click at [319, 461] on div "rdw-editor" at bounding box center [784, 454] width 976 height 13
drag, startPoint x: 368, startPoint y: 458, endPoint x: 373, endPoint y: 455, distance: 5.8
click at [368, 458] on div "rdw-editor" at bounding box center [784, 454] width 976 height 13
click at [382, 437] on div "Favor considerar:" at bounding box center [784, 441] width 976 height 13
click at [909, 362] on icon "rdw-toolbar" at bounding box center [905, 360] width 13 height 13
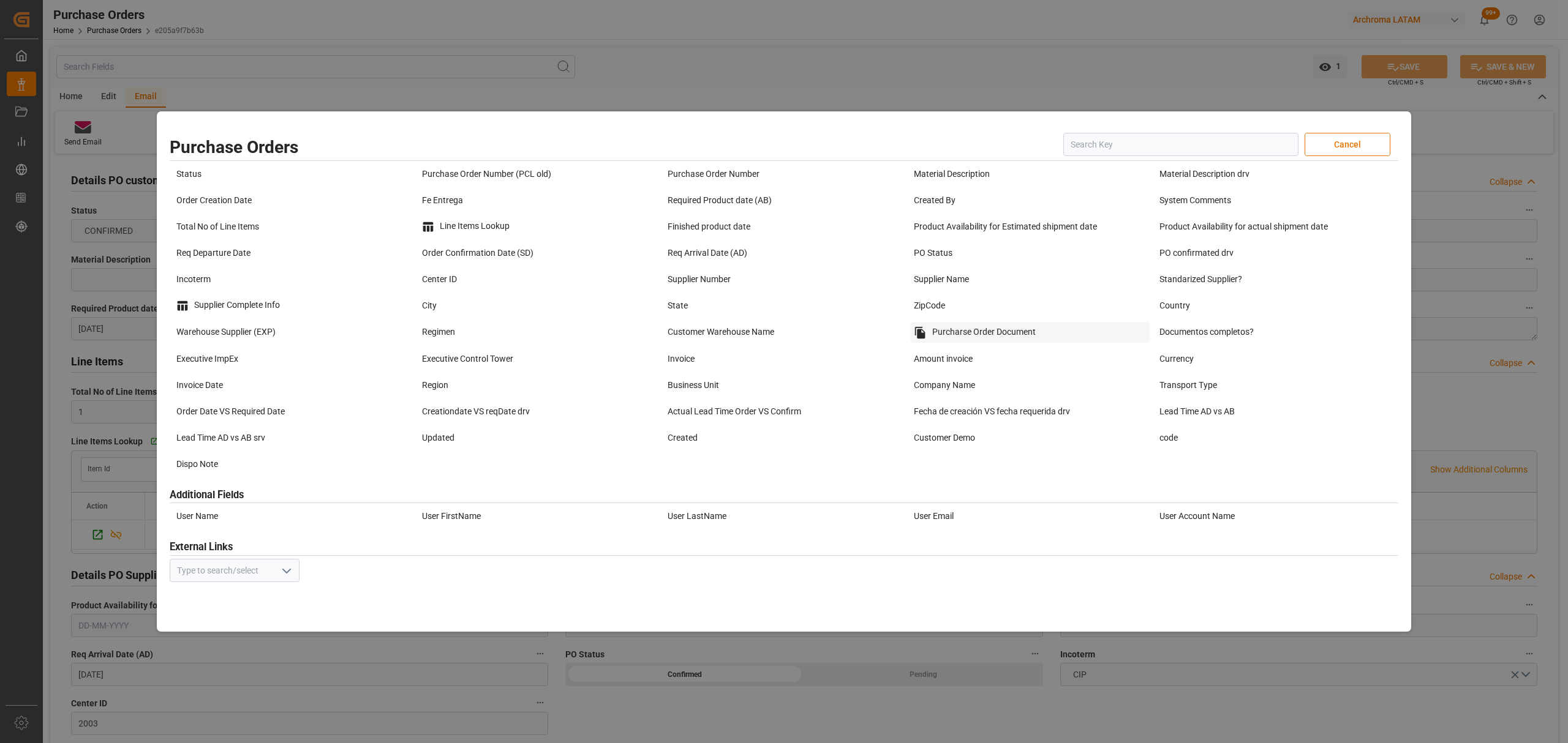
click at [1002, 333] on div "Purcharse Order Document" at bounding box center [1029, 332] width 239 height 21
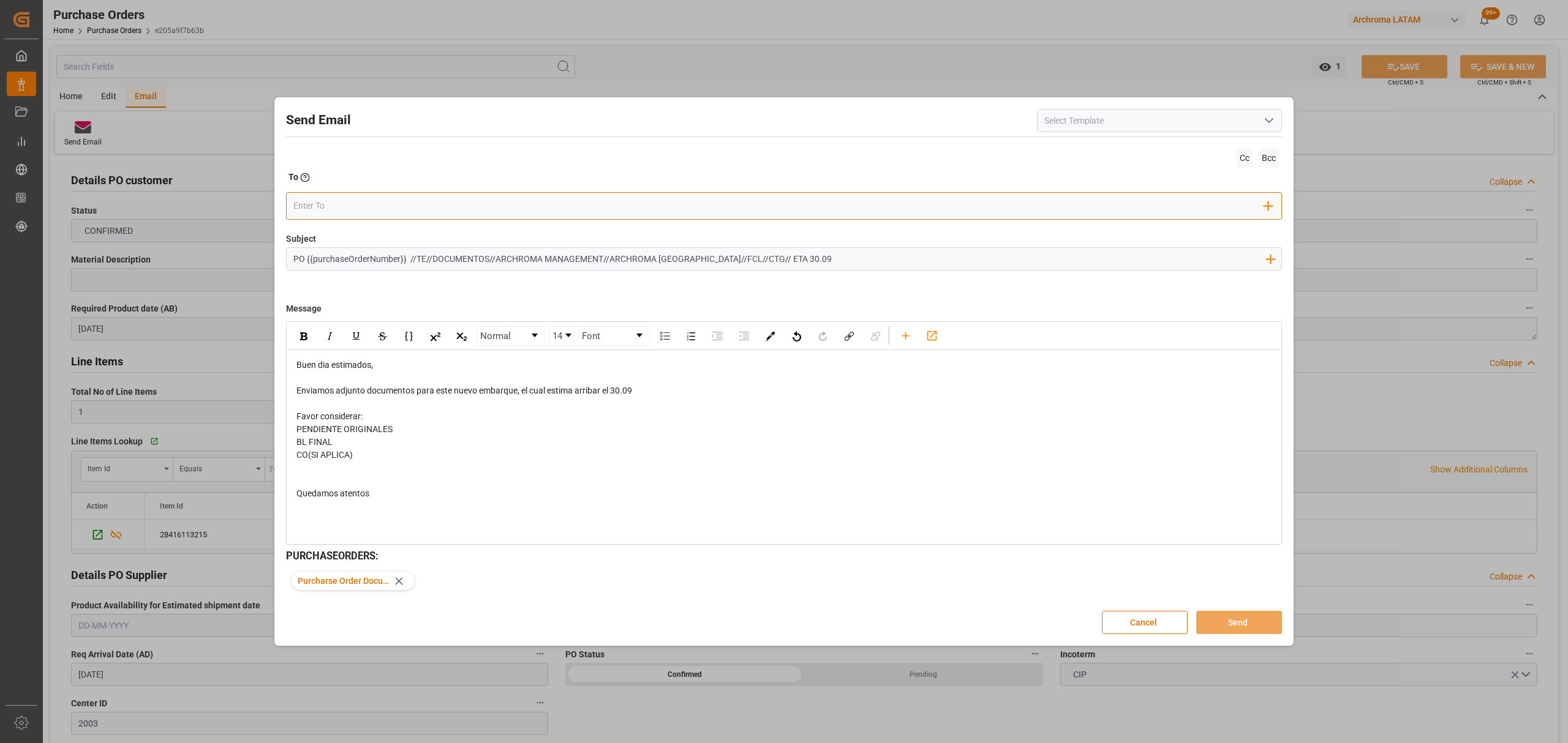
click at [370, 214] on div "Add Field to To" at bounding box center [783, 206] width 996 height 28
click at [375, 206] on input "email" at bounding box center [779, 206] width 972 height 19
click at [368, 208] on input "email" at bounding box center [779, 206] width 972 height 19
click at [452, 212] on input "email" at bounding box center [779, 206] width 972 height 19
click at [501, 448] on div "BL FINAL" at bounding box center [784, 442] width 976 height 13
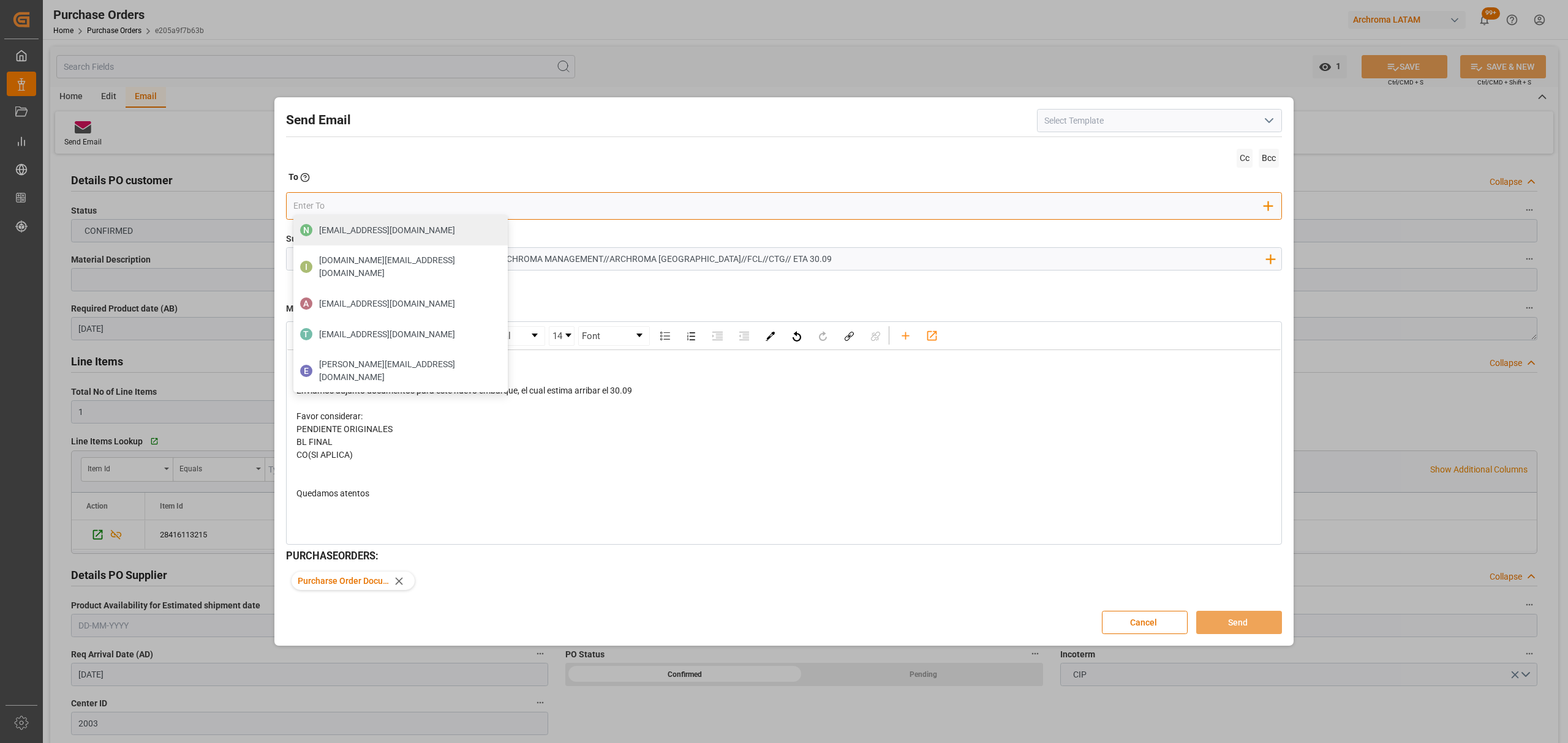
click at [356, 203] on input "email" at bounding box center [779, 206] width 972 height 19
type input "angie"
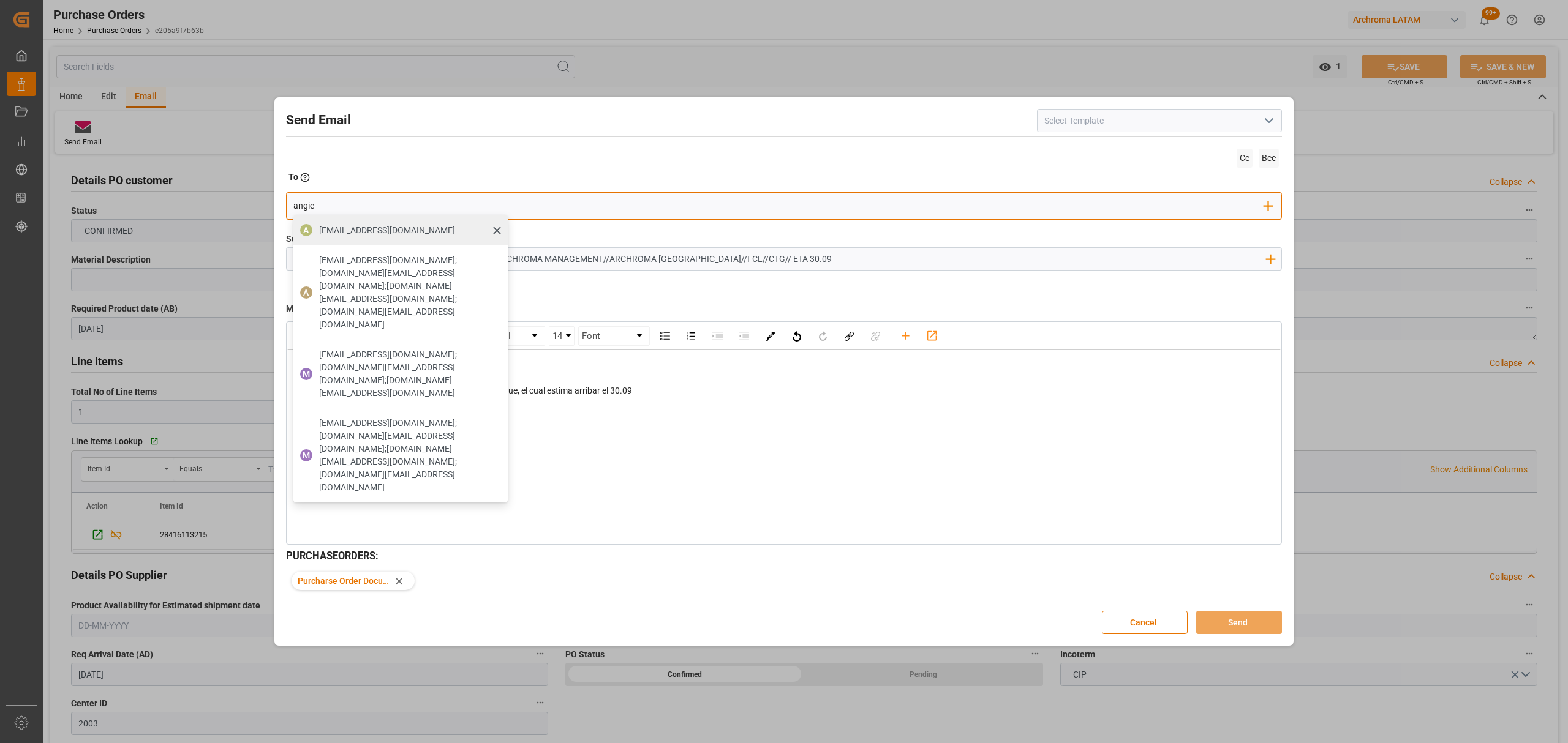
click at [406, 228] on span "[EMAIL_ADDRESS][DOMAIN_NAME]" at bounding box center [387, 230] width 136 height 13
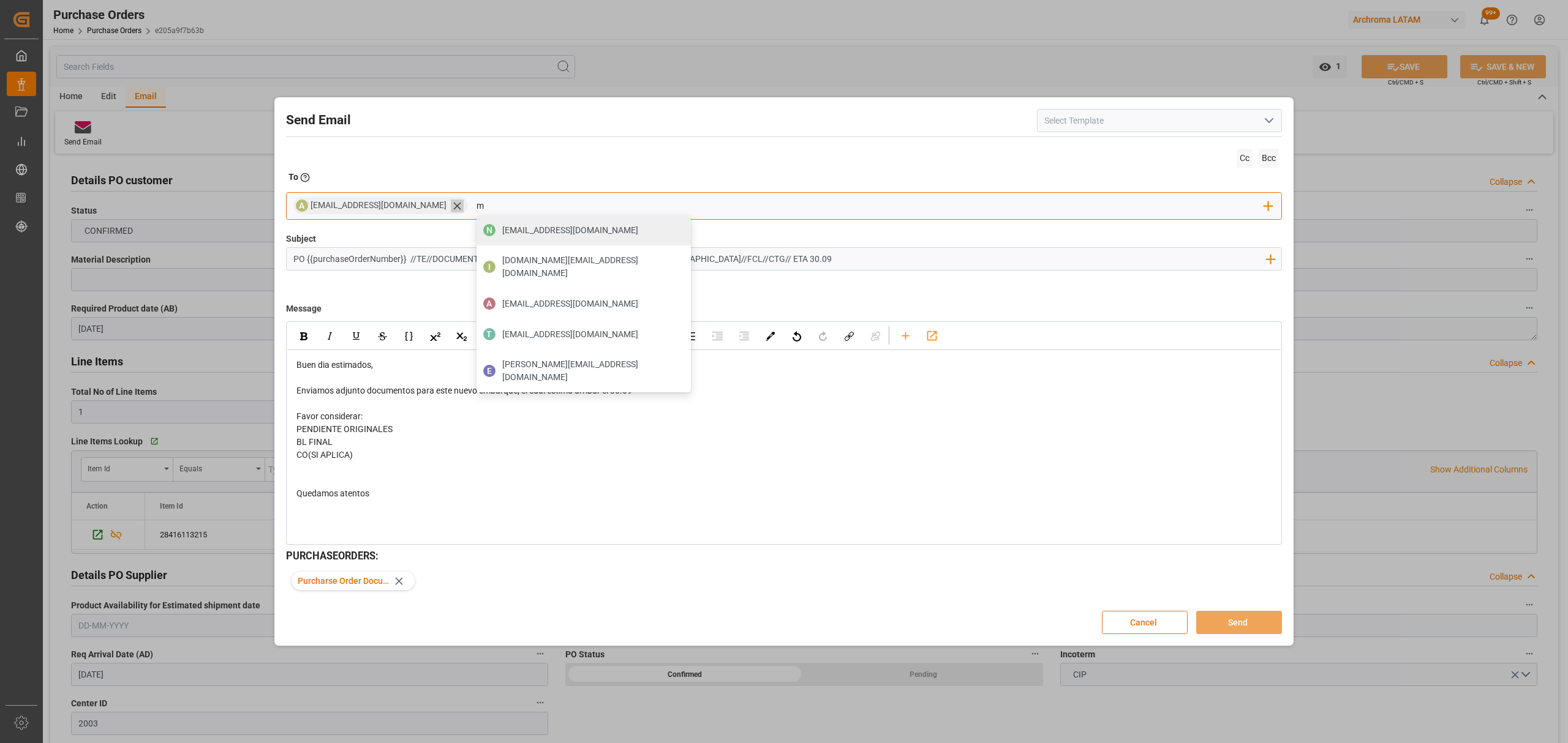
click at [450, 204] on icon at bounding box center [456, 205] width 13 height 13
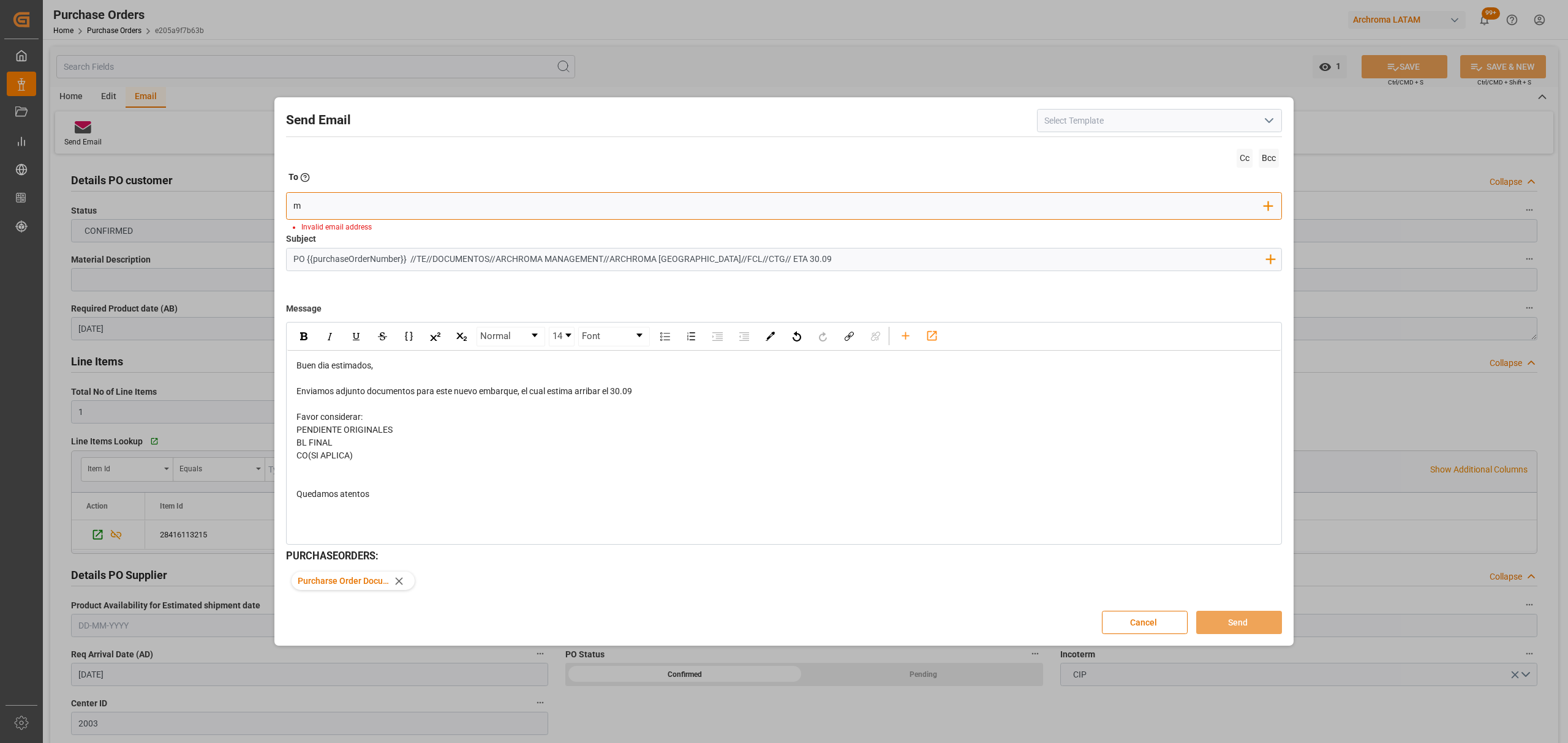
click at [476, 210] on input "m" at bounding box center [779, 206] width 972 height 19
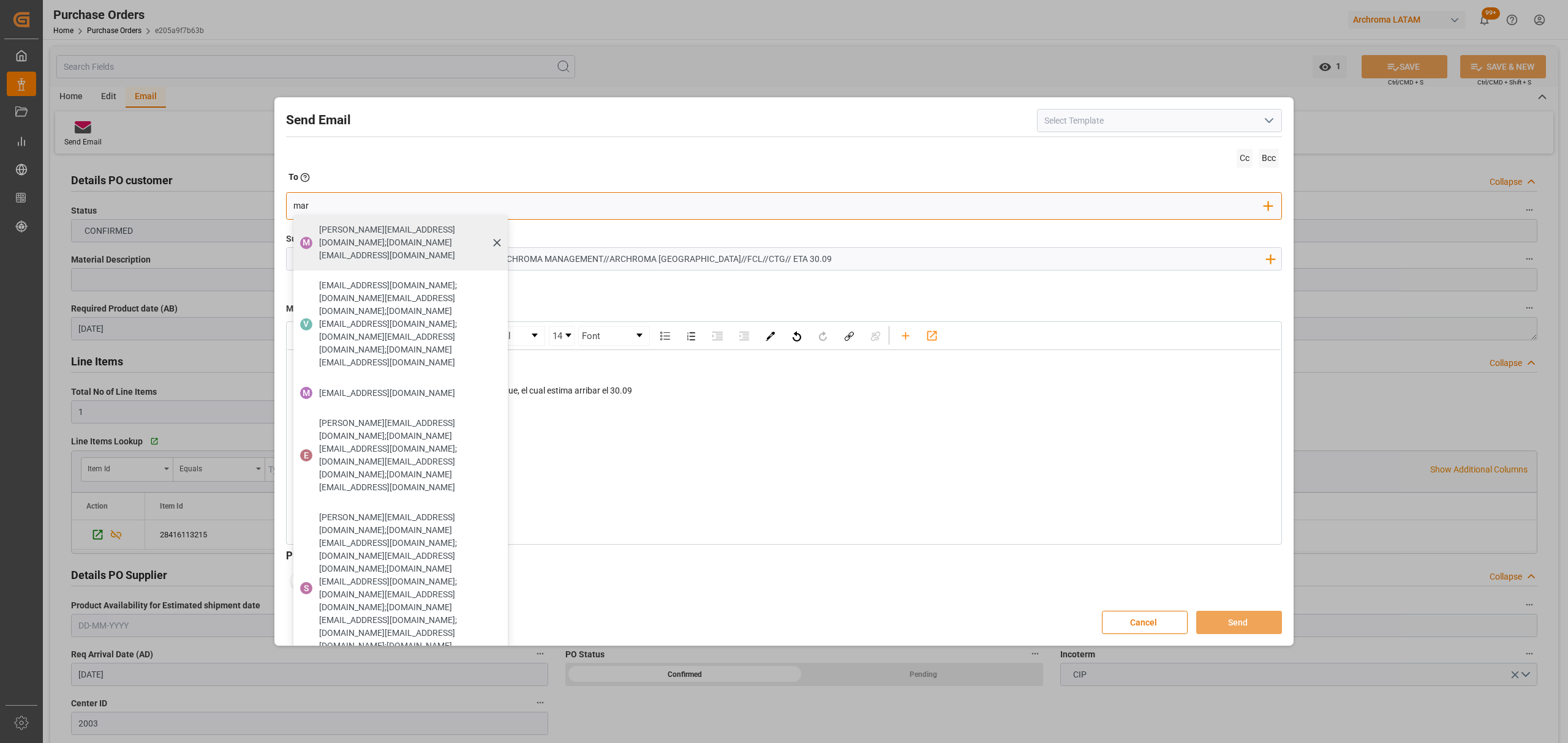
type input "maria"
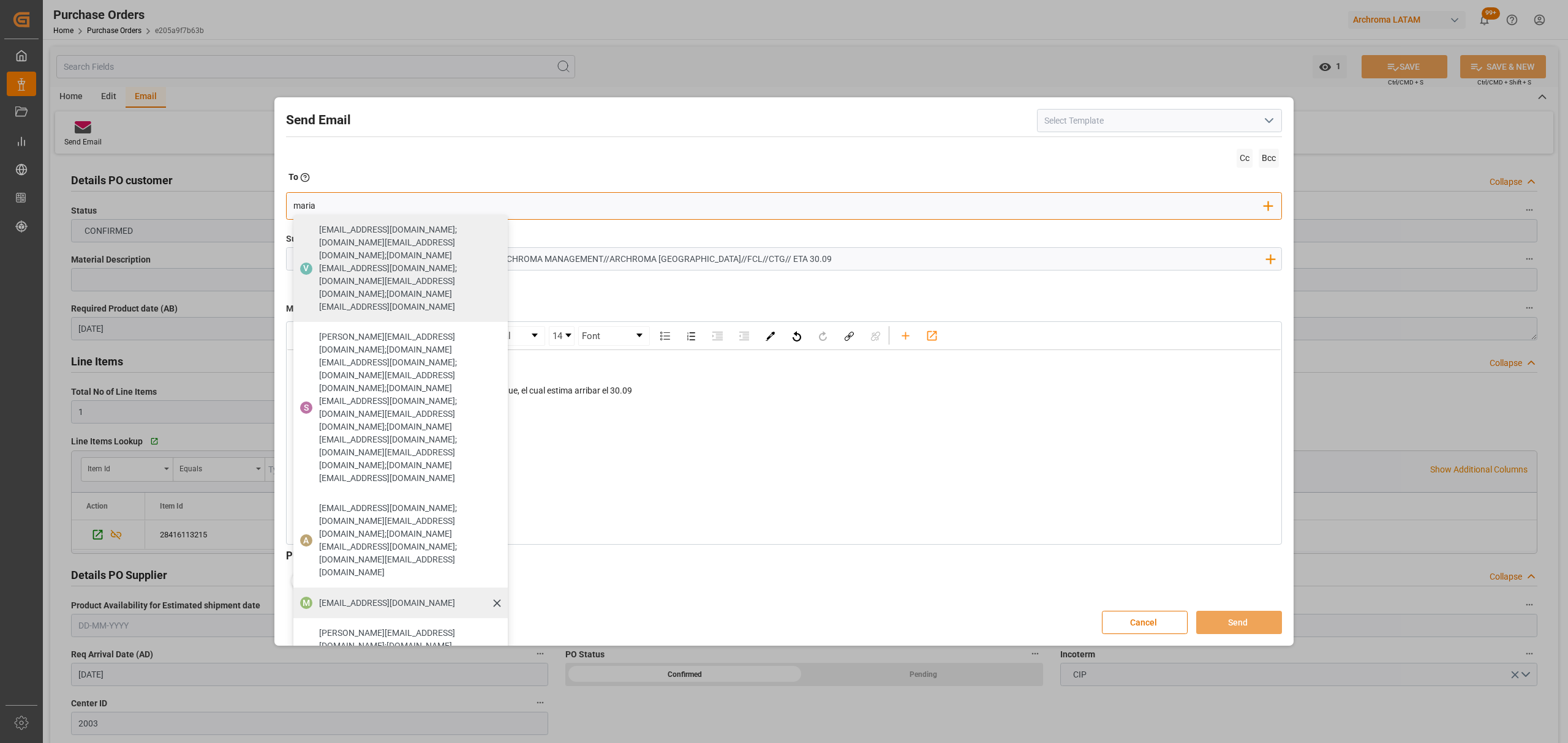
click at [401, 597] on span "[EMAIL_ADDRESS][DOMAIN_NAME]" at bounding box center [387, 603] width 136 height 13
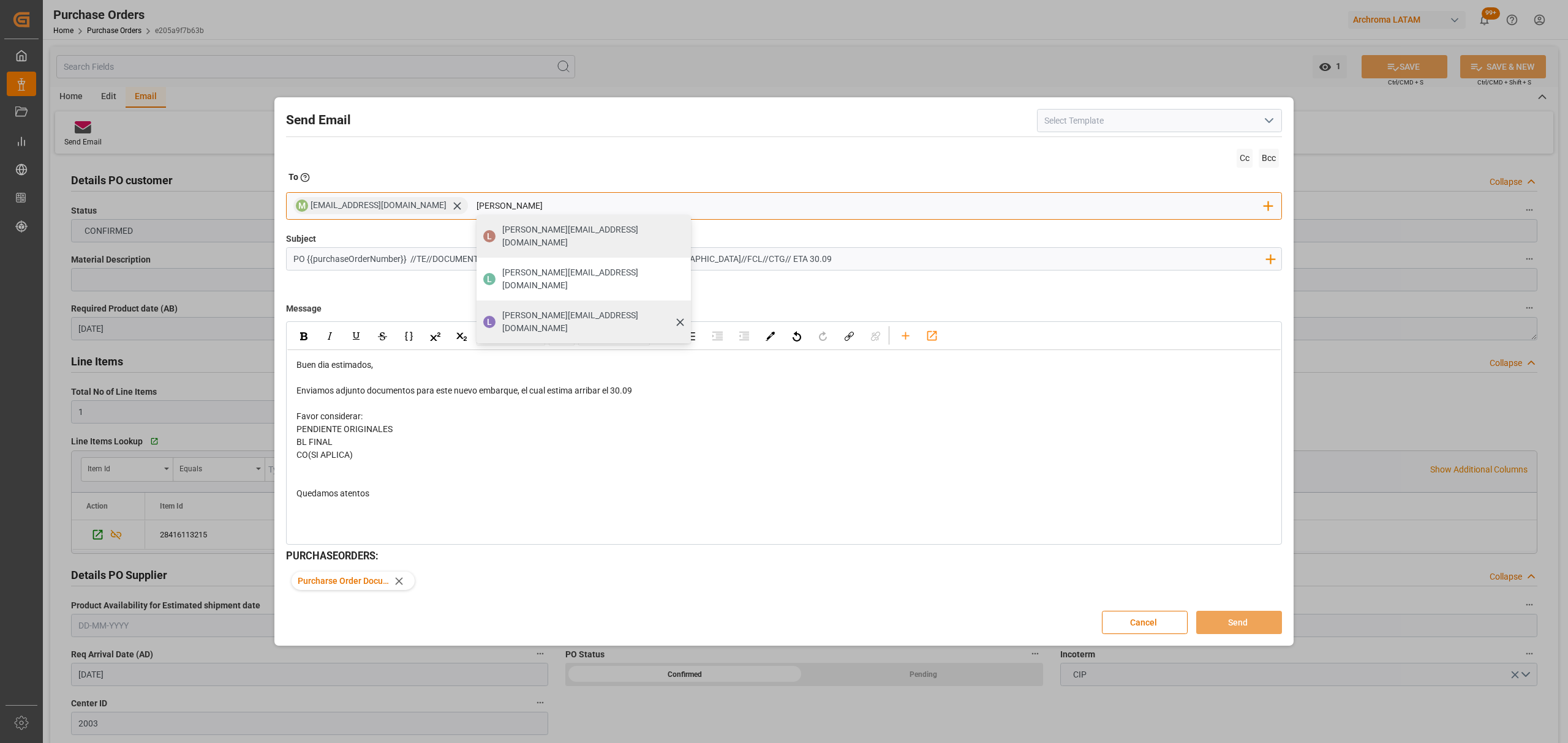
type input "[PERSON_NAME]"
click at [531, 309] on span "[PERSON_NAME][EMAIL_ADDRESS][DOMAIN_NAME]" at bounding box center [591, 322] width 180 height 25
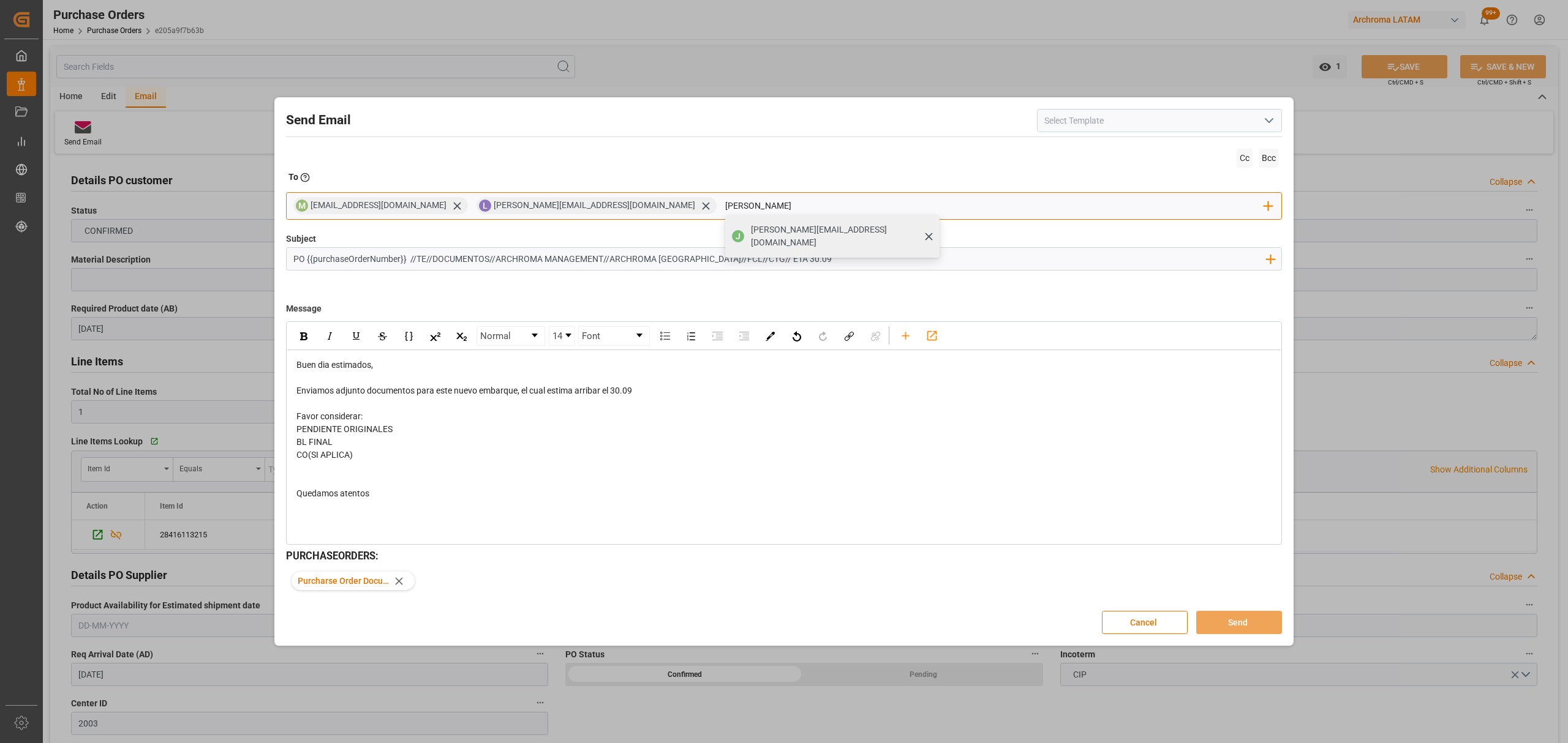
type input "[PERSON_NAME]"
click at [751, 236] on span "[PERSON_NAME][EMAIL_ADDRESS][DOMAIN_NAME]" at bounding box center [841, 236] width 180 height 25
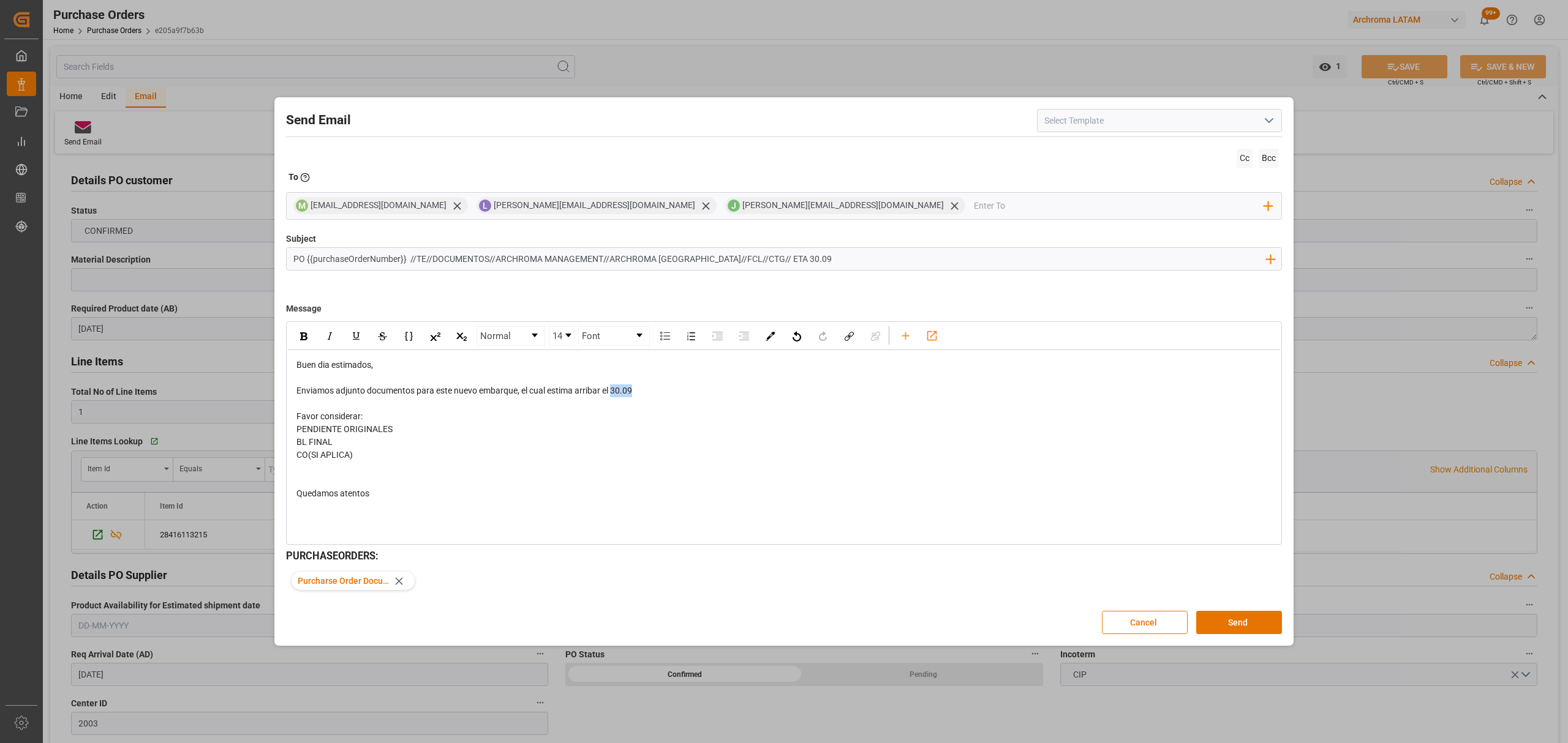
drag, startPoint x: 645, startPoint y: 395, endPoint x: 613, endPoint y: 395, distance: 32.0
click at [613, 395] on div "Enviamos adjunto documentos para este nuevo embarque, el cual estima arribar el…" at bounding box center [784, 390] width 976 height 13
click at [302, 338] on img "rdw-inline-control" at bounding box center [303, 336] width 8 height 8
click at [804, 479] on div "rdw-editor" at bounding box center [784, 480] width 976 height 13
click at [1238, 618] on button "Send" at bounding box center [1239, 622] width 85 height 24
